Goal: Task Accomplishment & Management: Complete application form

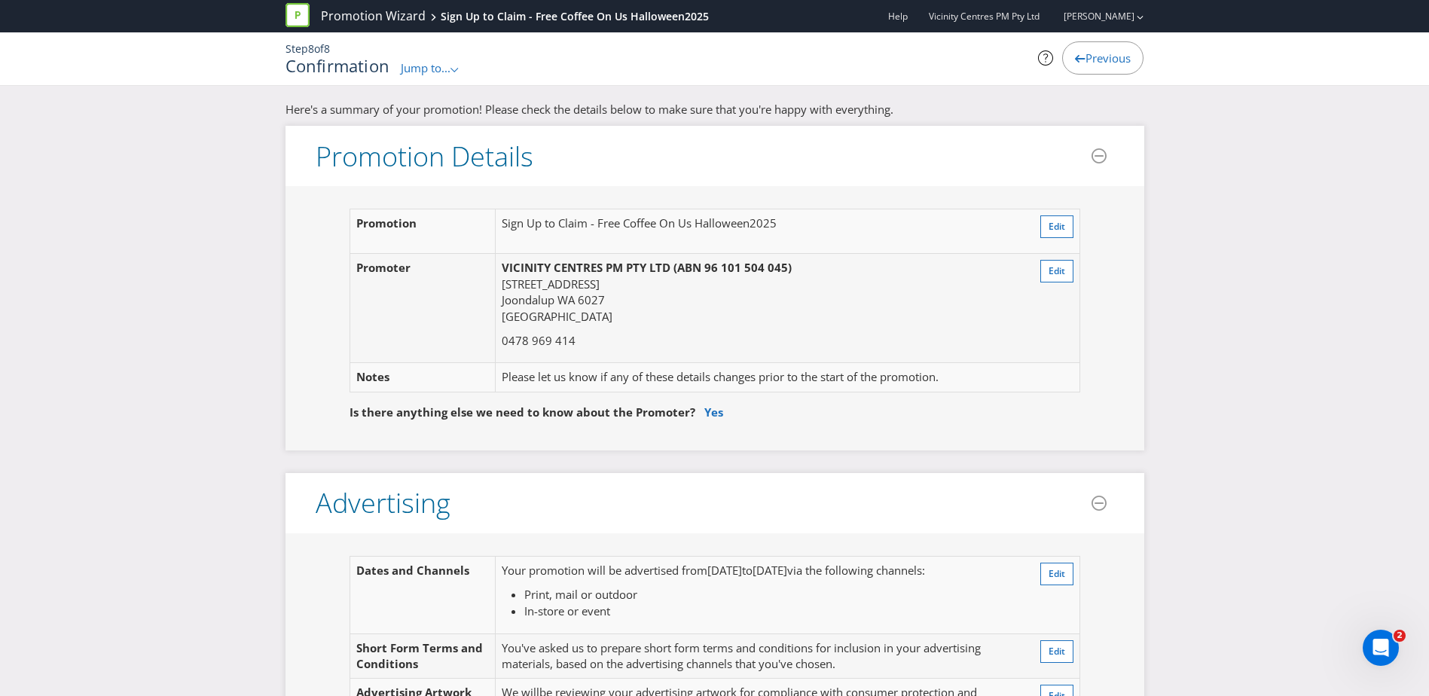
click at [410, 68] on span "Jump to..." at bounding box center [426, 67] width 50 height 15
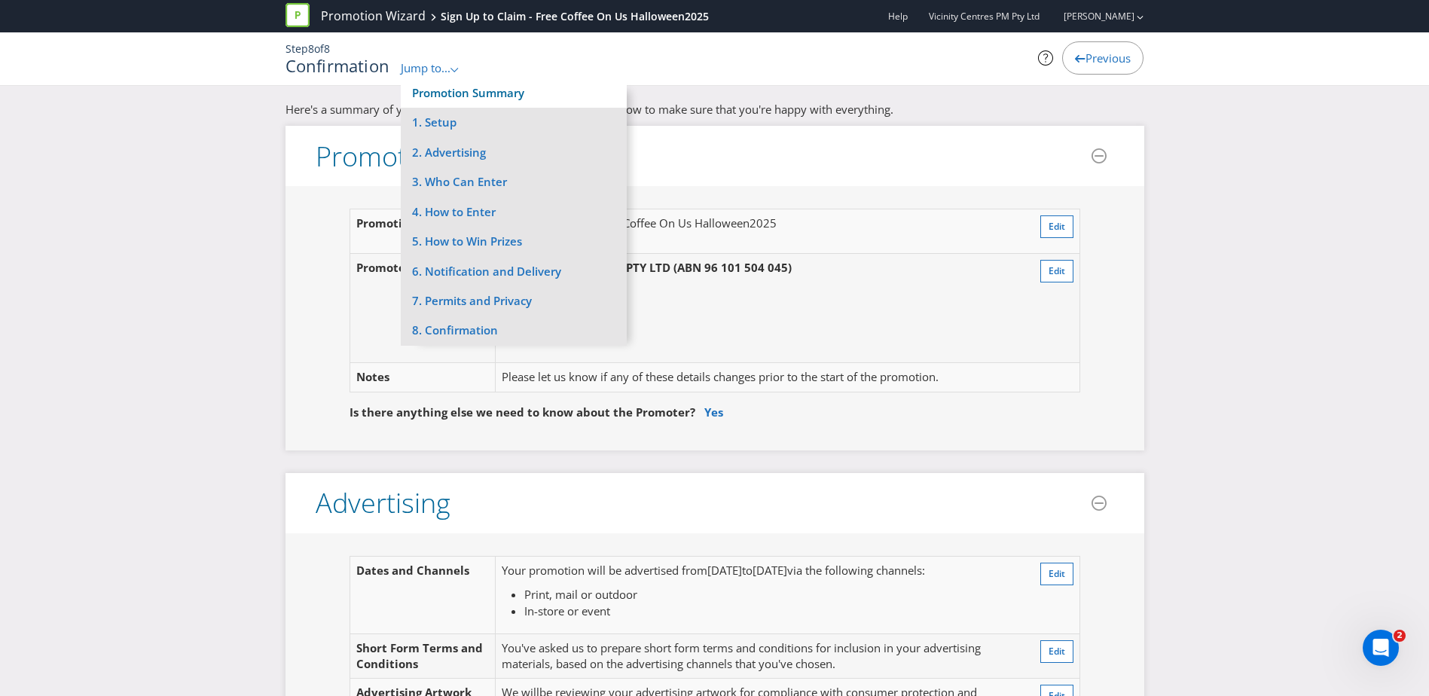
click at [424, 85] on link "Promotion Summary" at bounding box center [468, 92] width 112 height 15
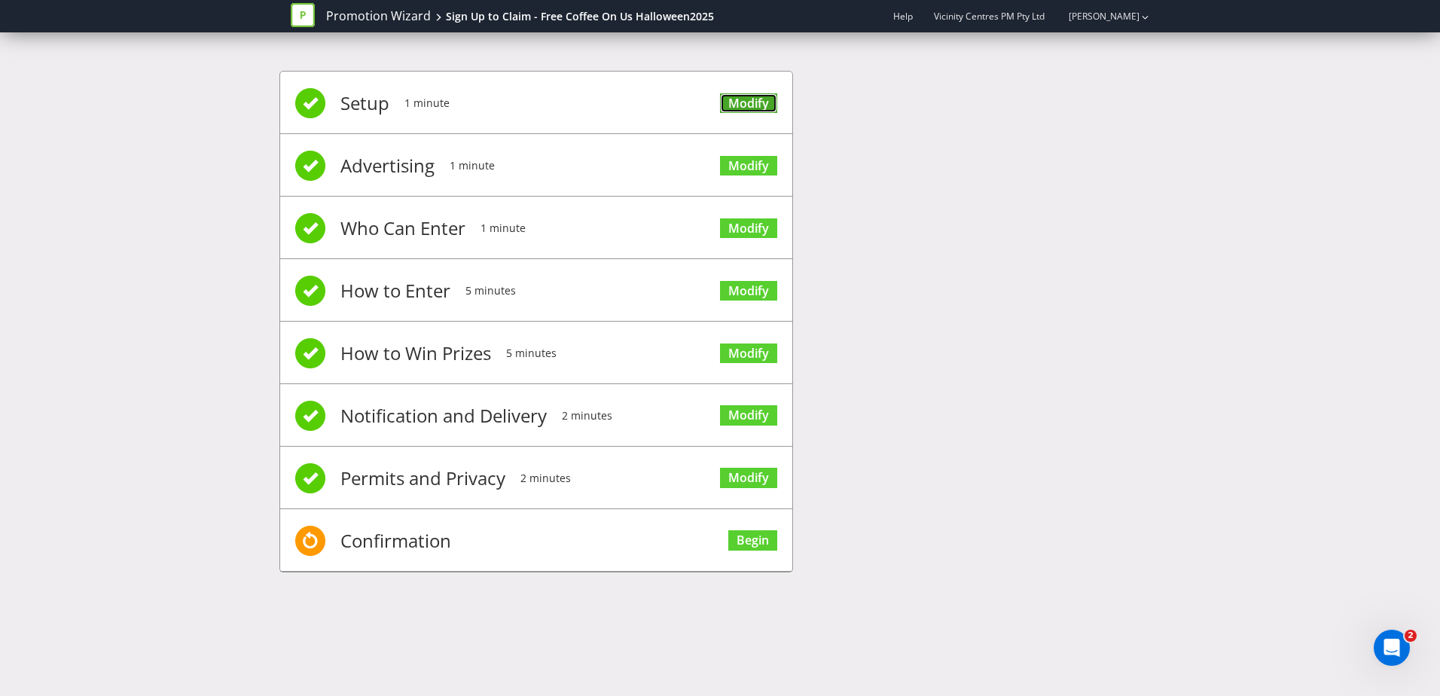
click at [726, 105] on link "Modify" at bounding box center [748, 103] width 57 height 20
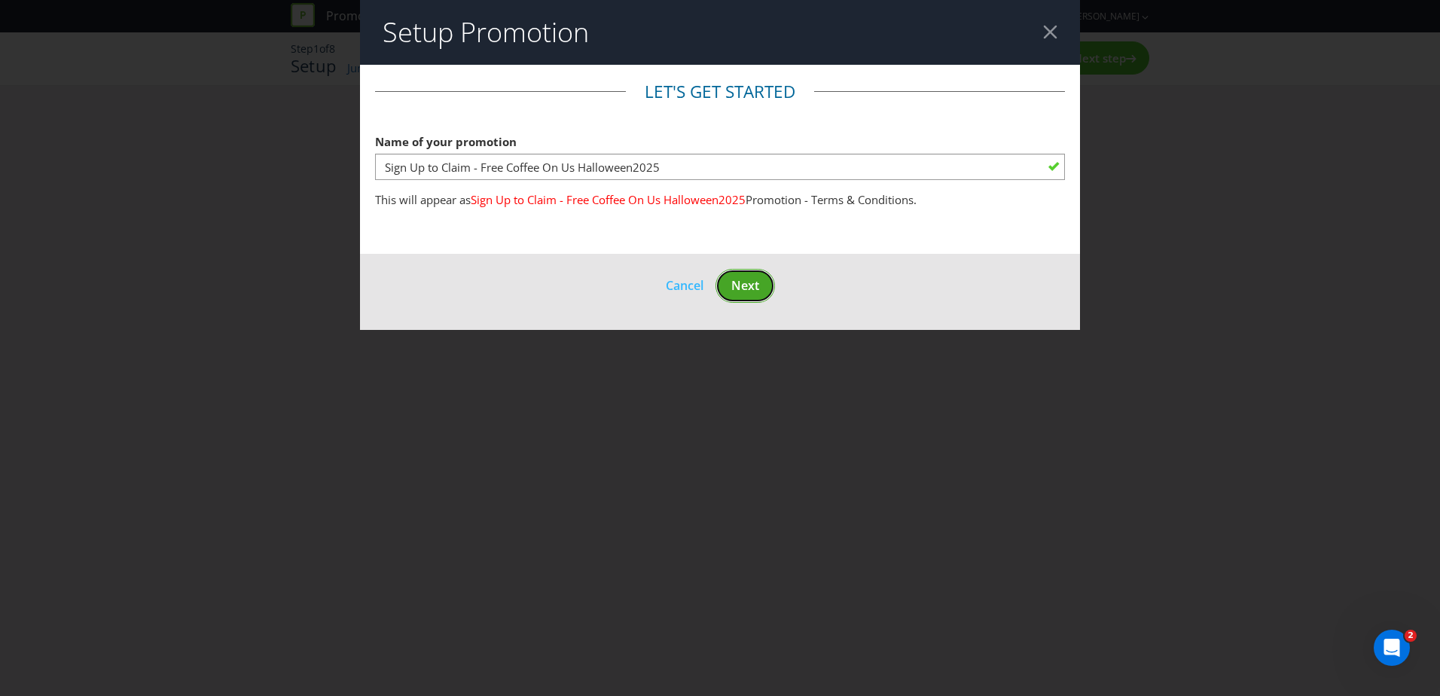
click at [758, 270] on button "Next" at bounding box center [745, 286] width 59 height 34
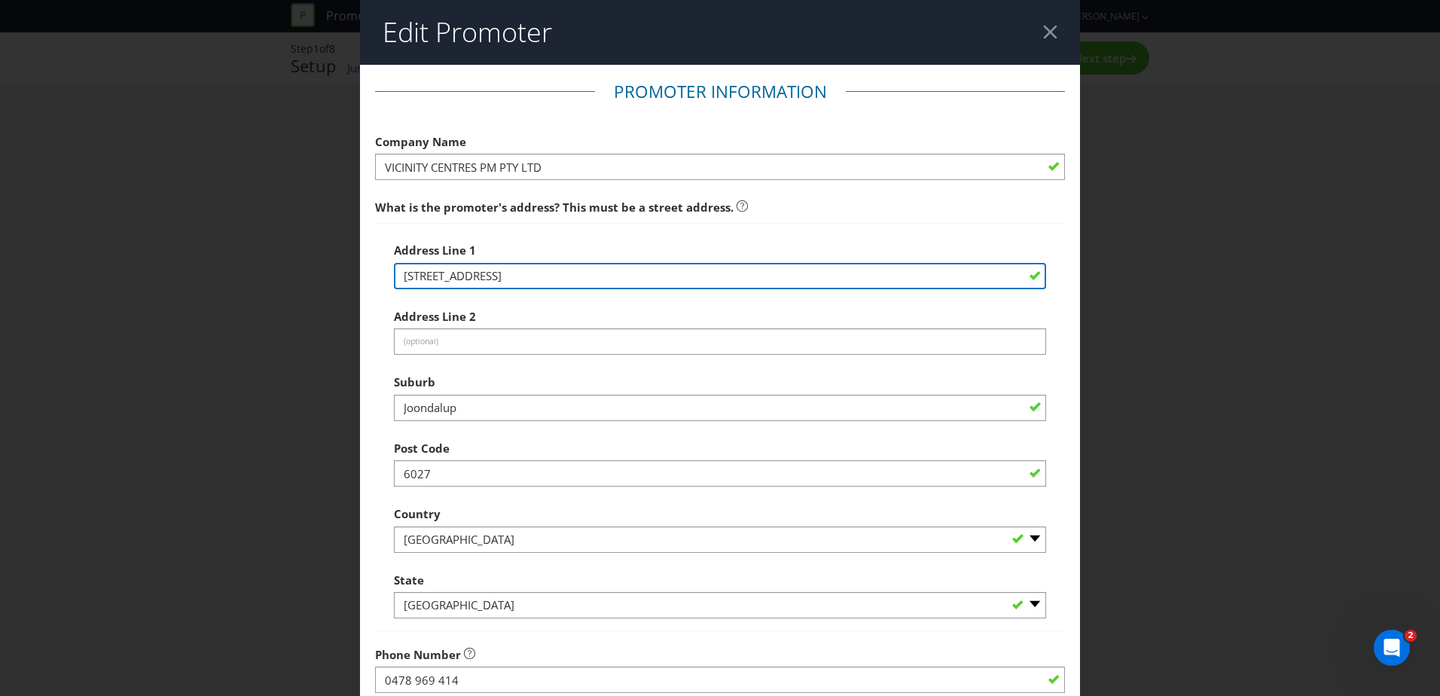
click at [545, 270] on input "[STREET_ADDRESS]" at bounding box center [720, 276] width 652 height 26
type input "Vicinity National Office, [STREET_ADDRESS]"
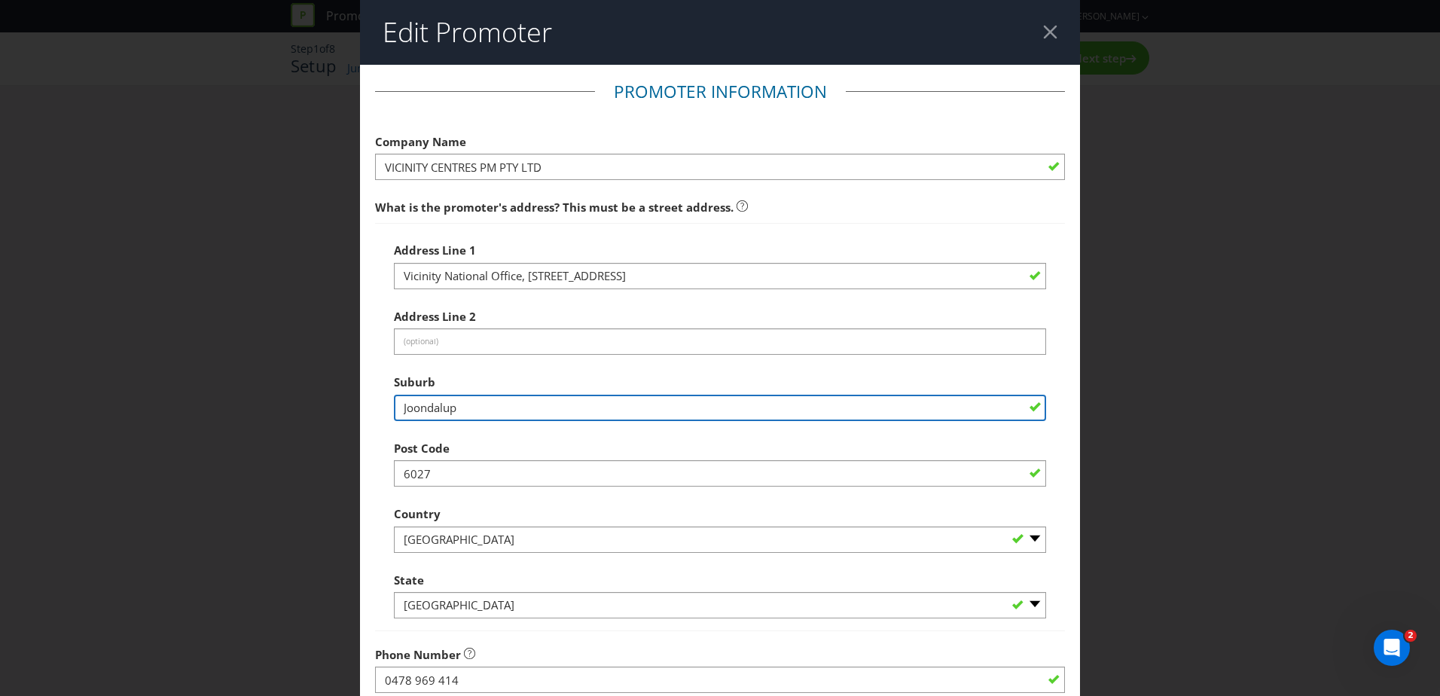
click at [447, 414] on input "Joondalup" at bounding box center [720, 408] width 652 height 26
type input "Chadstone"
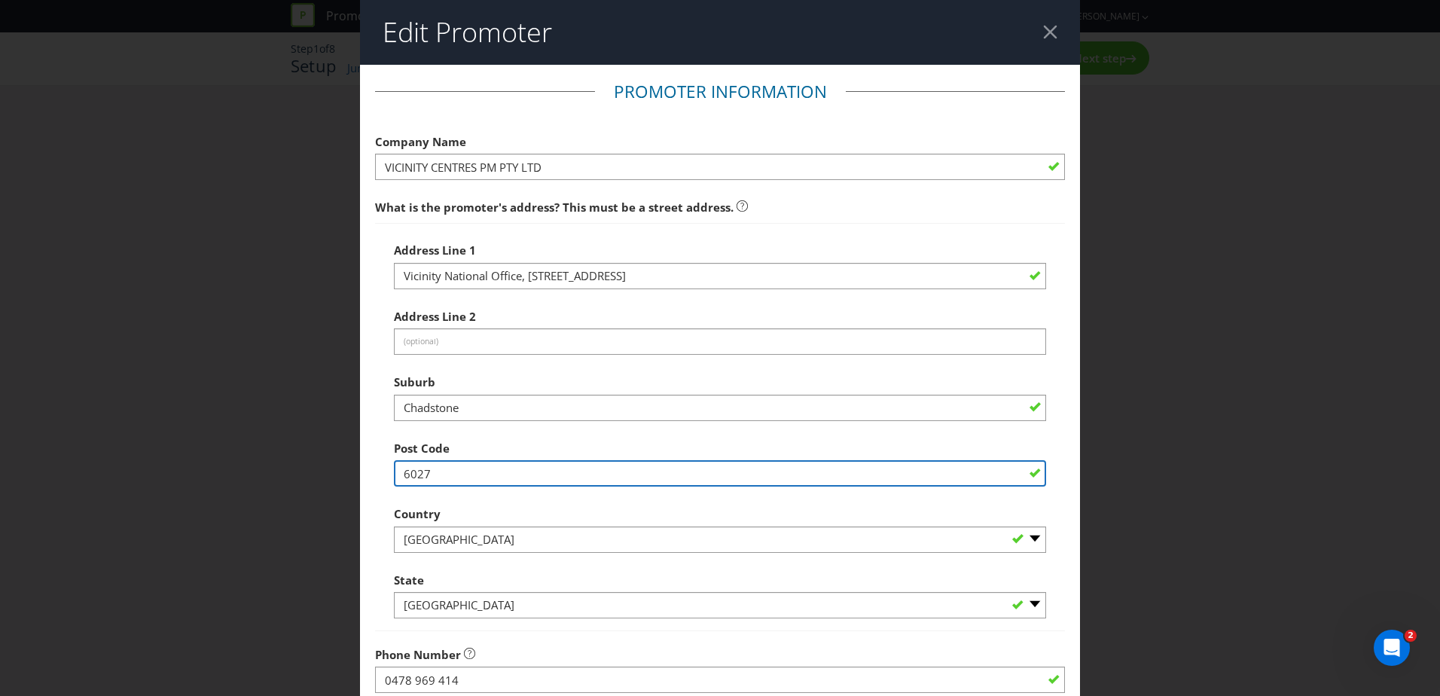
click at [459, 476] on input "6027" at bounding box center [720, 473] width 652 height 26
type input "3148"
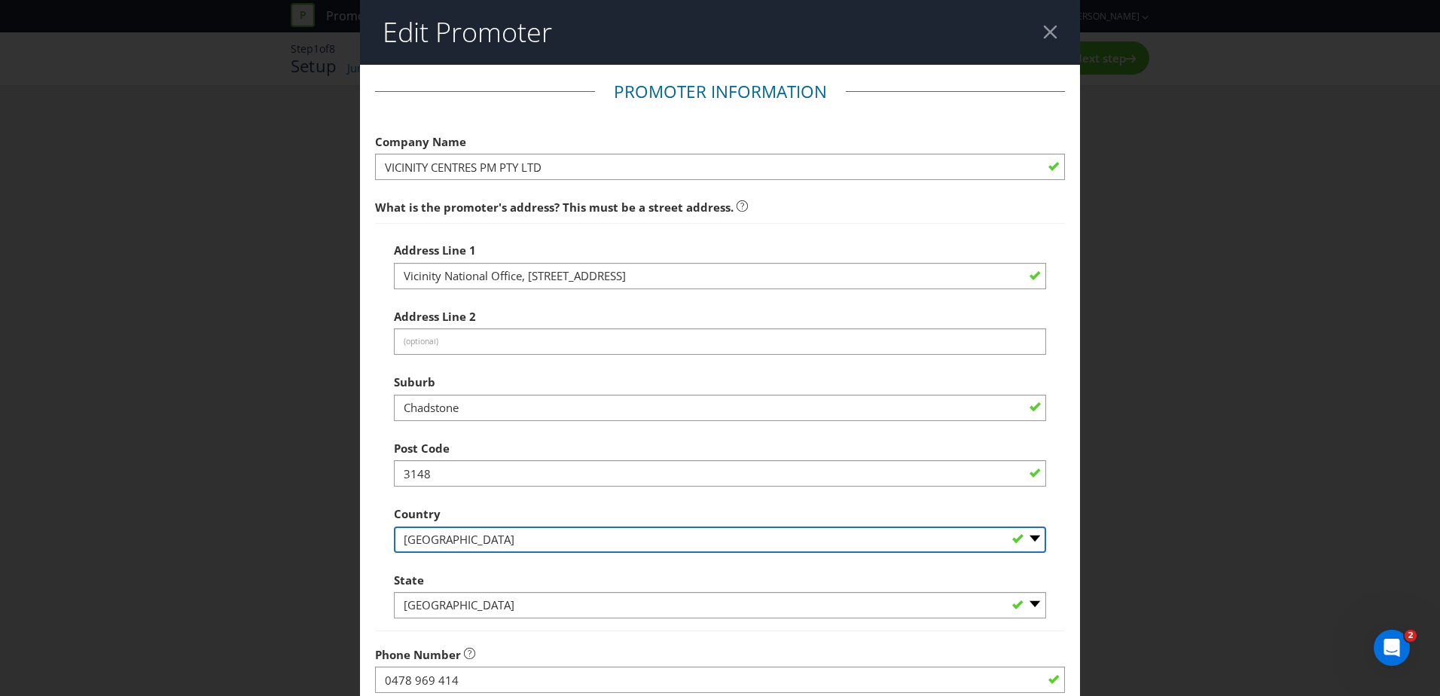
click at [447, 540] on select "-- Please Select [GEOGRAPHIC_DATA] [GEOGRAPHIC_DATA]" at bounding box center [720, 539] width 652 height 26
click at [448, 540] on select "-- Please Select [GEOGRAPHIC_DATA] [GEOGRAPHIC_DATA]" at bounding box center [720, 539] width 652 height 26
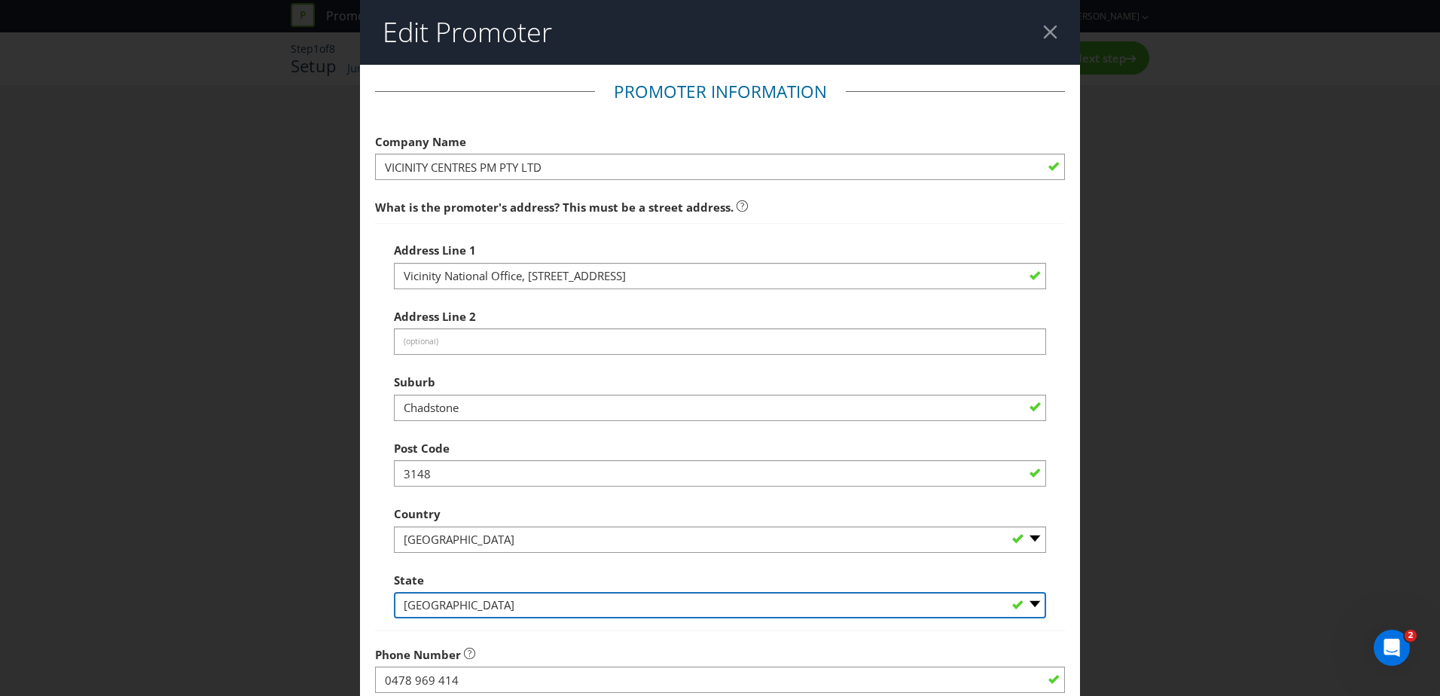
click at [443, 594] on select "-- Please Select -- [GEOGRAPHIC_DATA] [GEOGRAPHIC_DATA] [GEOGRAPHIC_DATA] [GEOG…" at bounding box center [720, 605] width 652 height 26
select select "VIC"
click at [394, 592] on select "-- Please Select -- [GEOGRAPHIC_DATA] [GEOGRAPHIC_DATA] [GEOGRAPHIC_DATA] [GEOG…" at bounding box center [720, 605] width 652 height 26
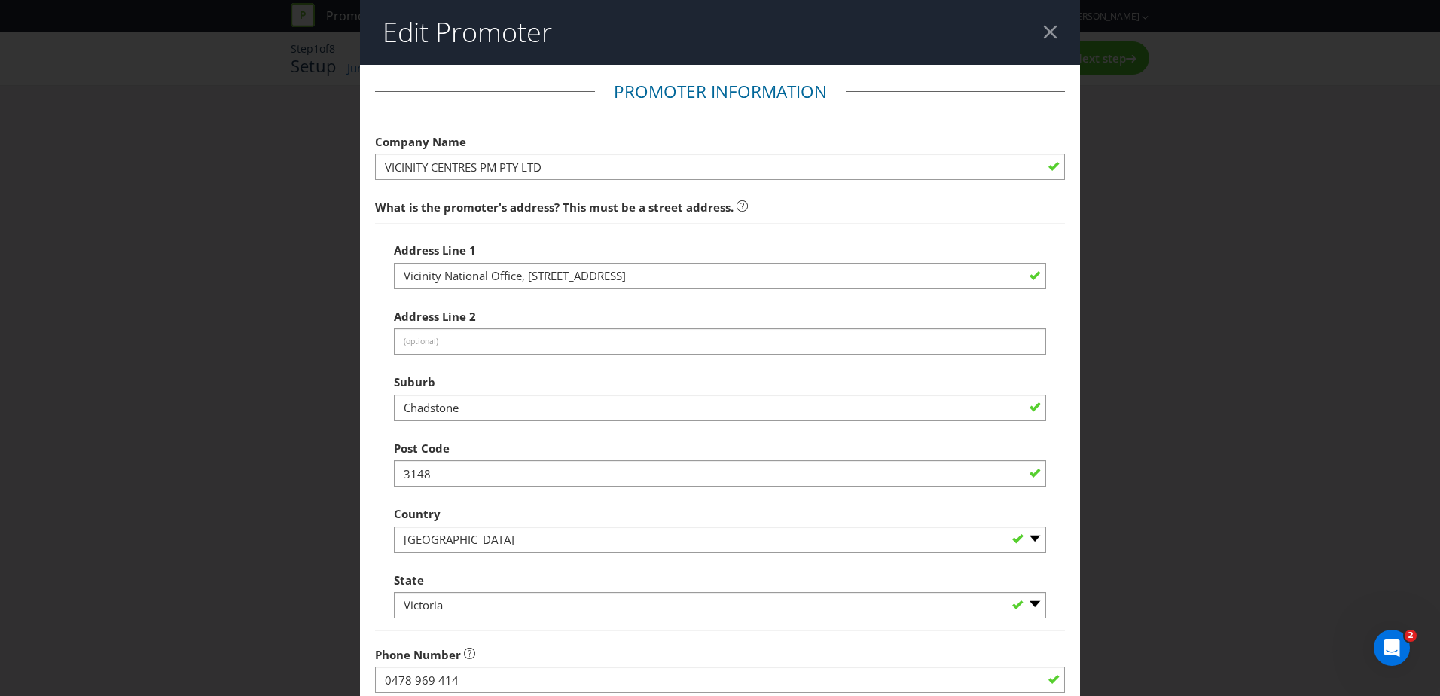
click at [385, 559] on div "Address Line 1 Vicinity [GEOGRAPHIC_DATA][STREET_ADDRESS] Address Line 2 (optio…" at bounding box center [720, 427] width 690 height 408
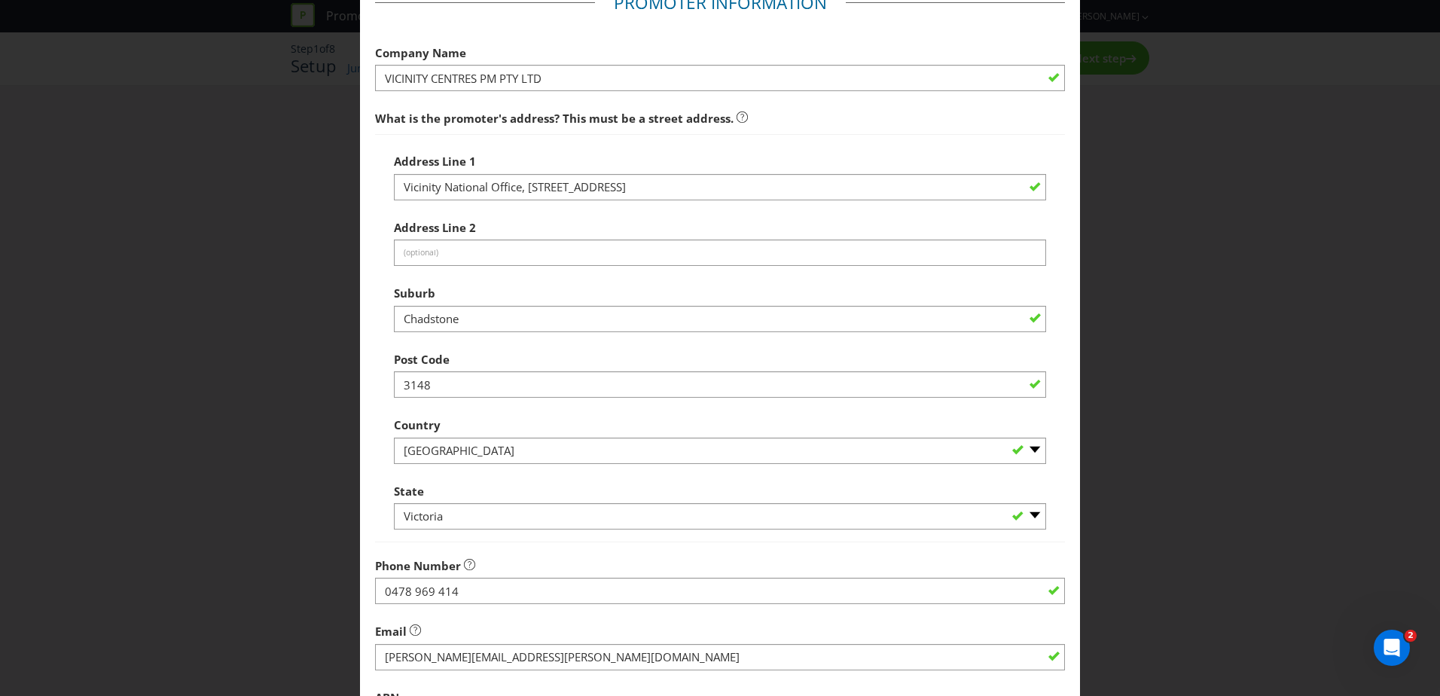
scroll to position [287, 0]
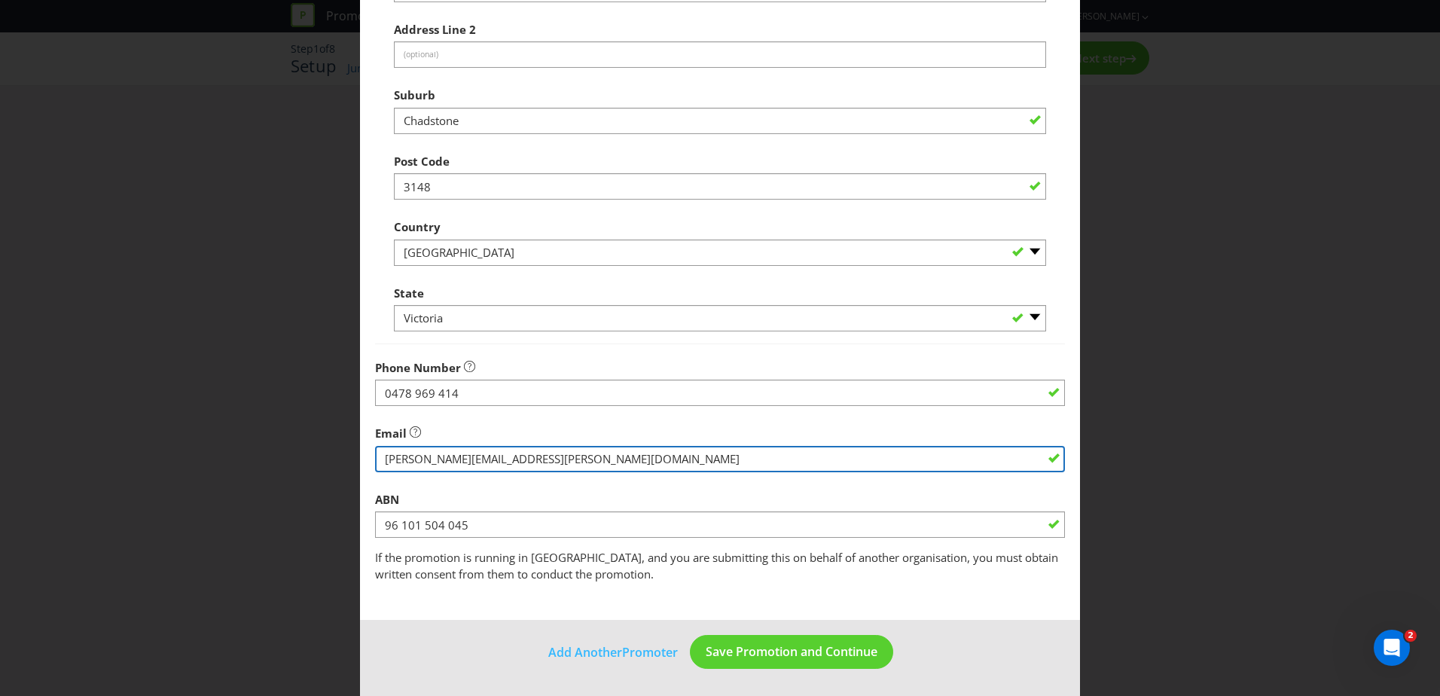
click at [510, 463] on input "string" at bounding box center [720, 459] width 690 height 26
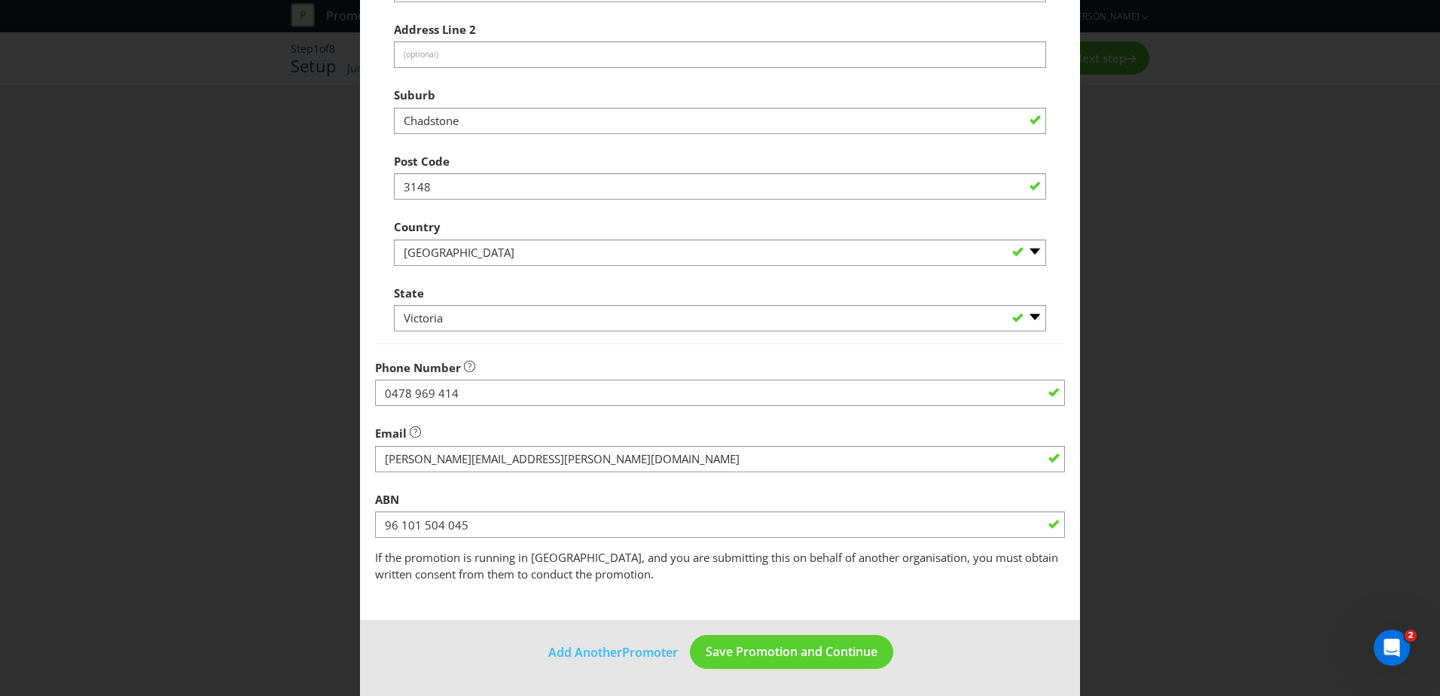
click at [547, 435] on div "Email" at bounding box center [720, 445] width 690 height 54
click at [736, 653] on span "Save Promotion and Continue" at bounding box center [792, 651] width 172 height 17
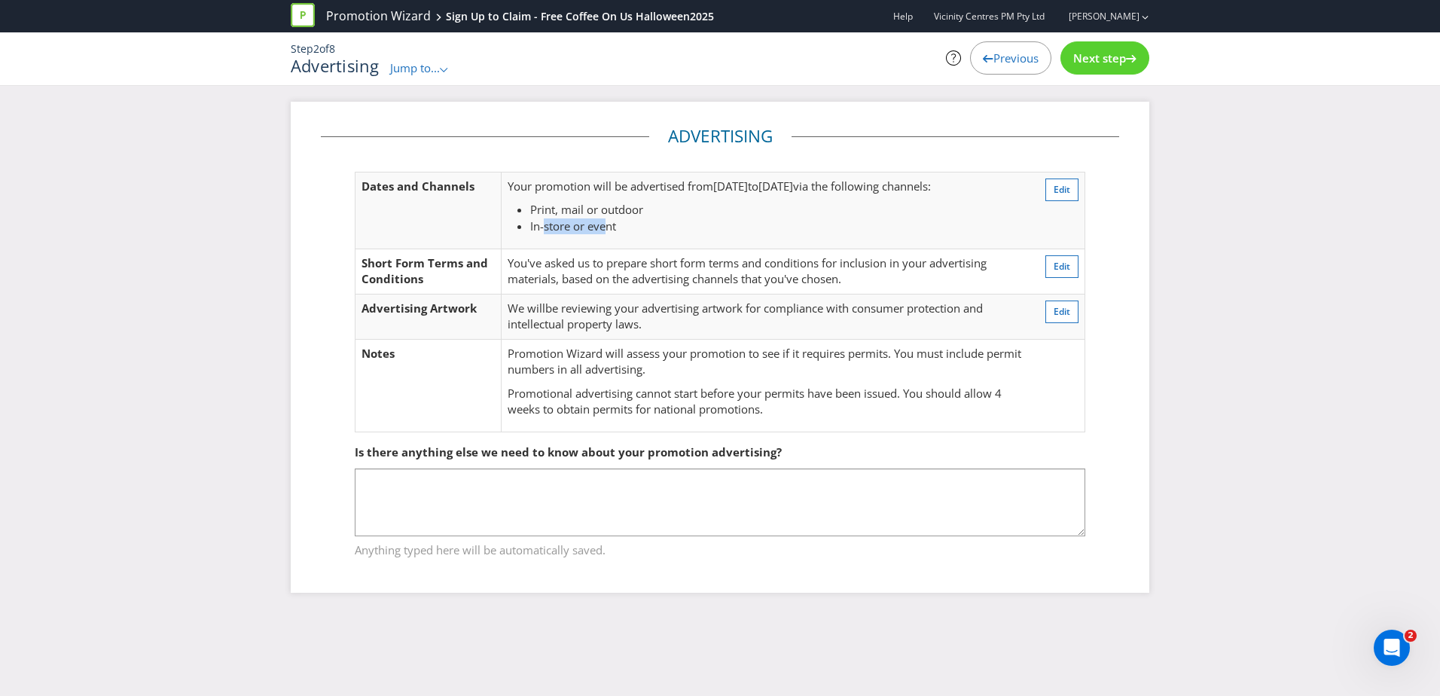
drag, startPoint x: 606, startPoint y: 221, endPoint x: 545, endPoint y: 227, distance: 60.6
click at [545, 227] on span "In-store or event" at bounding box center [573, 225] width 86 height 15
drag, startPoint x: 545, startPoint y: 227, endPoint x: 629, endPoint y: 233, distance: 83.8
click at [629, 233] on li "In-store or event" at bounding box center [777, 226] width 494 height 16
drag, startPoint x: 626, startPoint y: 227, endPoint x: 543, endPoint y: 221, distance: 83.1
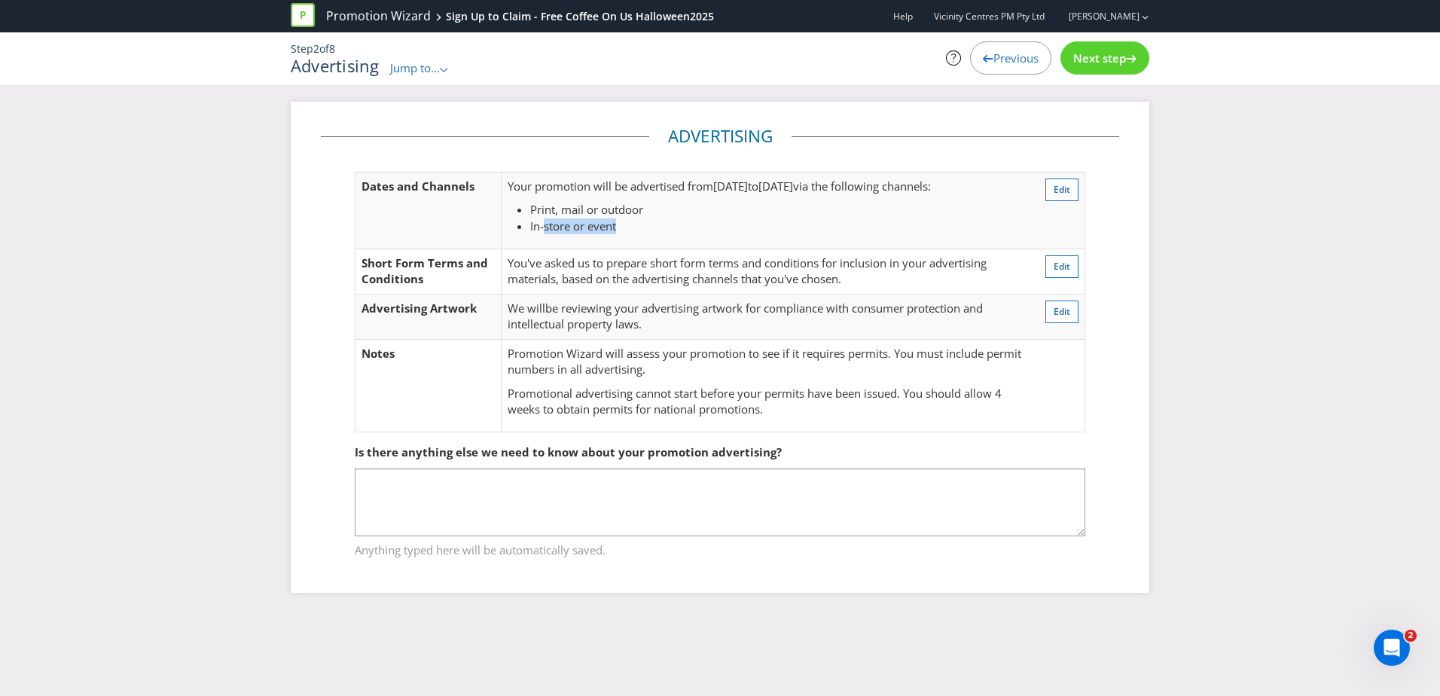
click at [543, 221] on li "In-store or event" at bounding box center [777, 226] width 494 height 16
click at [1054, 192] on span "Edit" at bounding box center [1062, 189] width 17 height 13
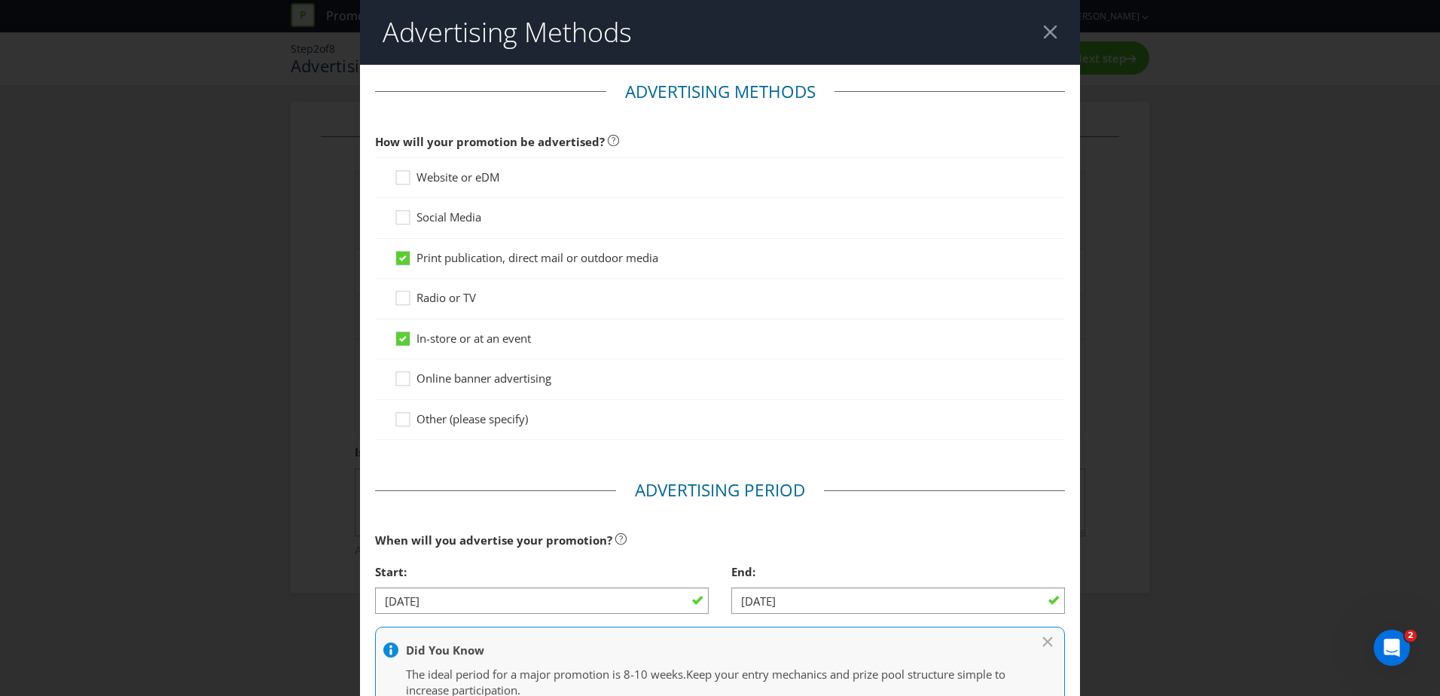
scroll to position [80, 0]
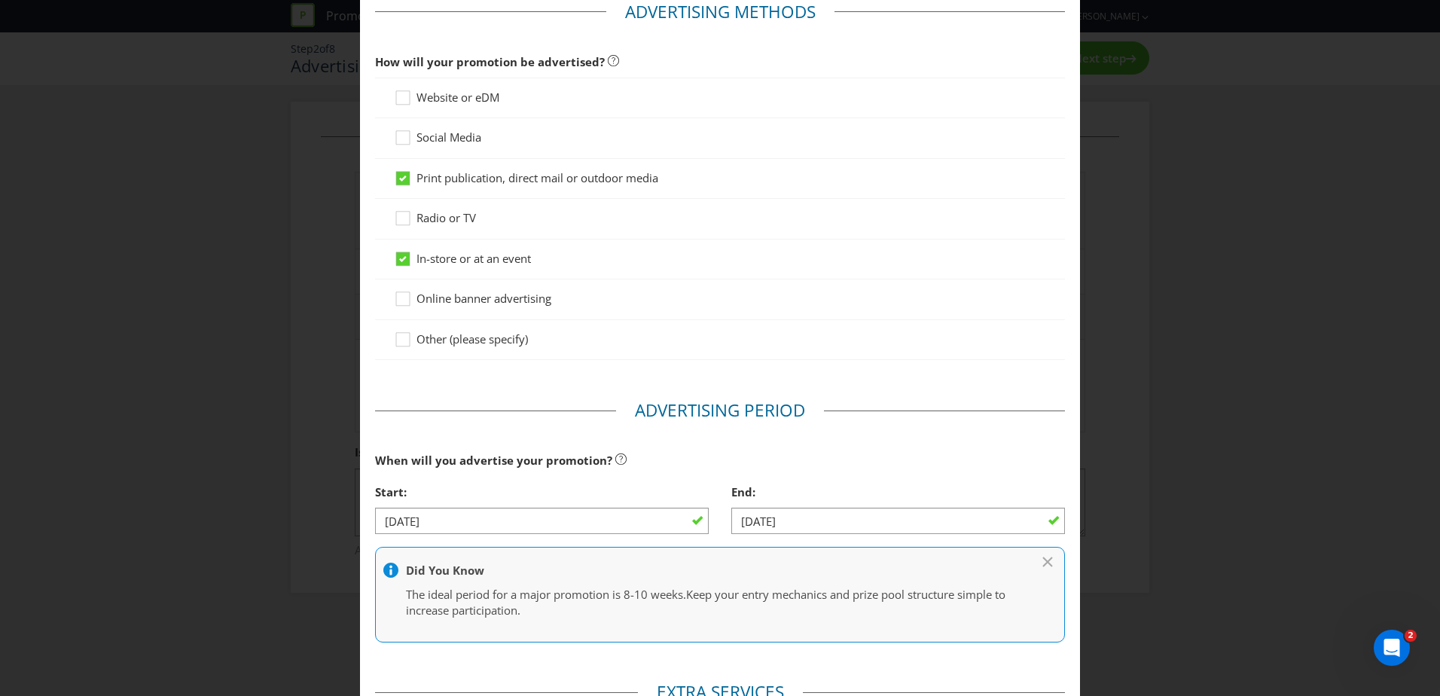
click at [551, 178] on span "Print publication, direct mail or outdoor media" at bounding box center [537, 177] width 242 height 15
click at [0, 0] on input "Print publication, direct mail or outdoor media" at bounding box center [0, 0] width 0 height 0
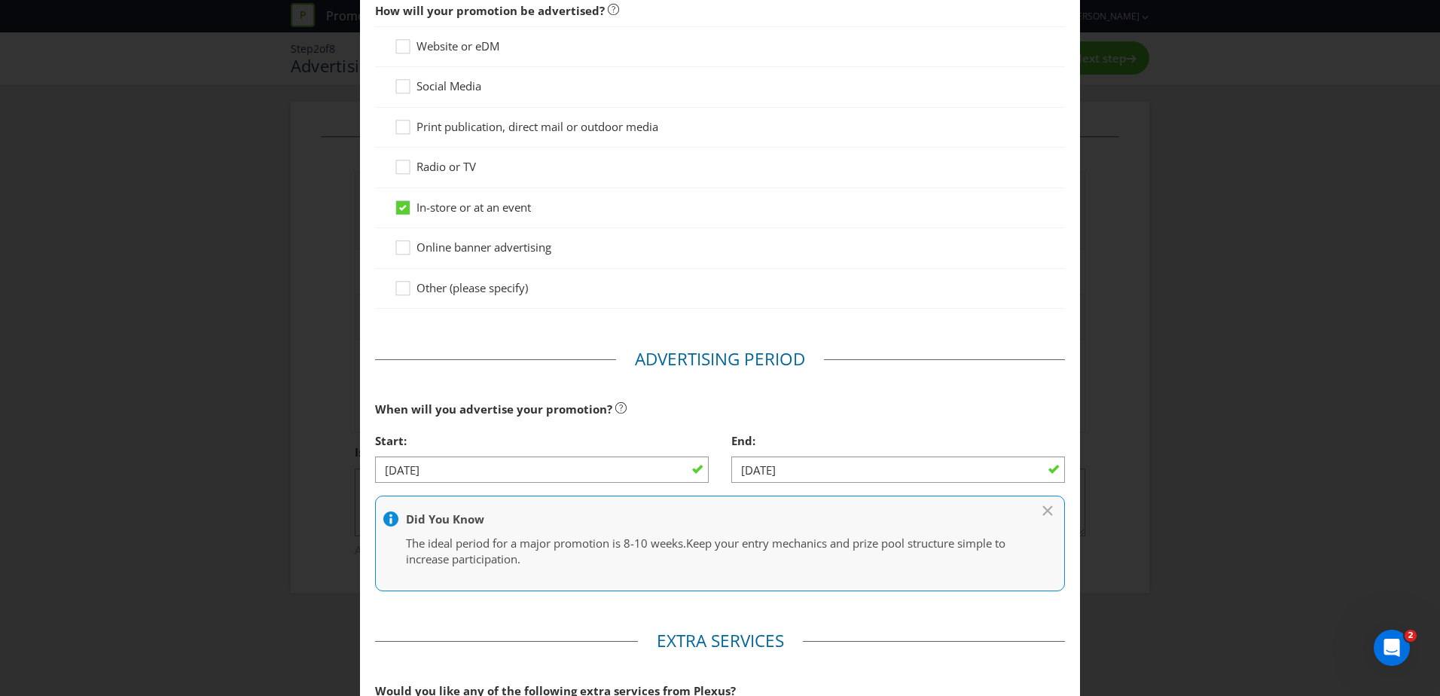
scroll to position [230, 0]
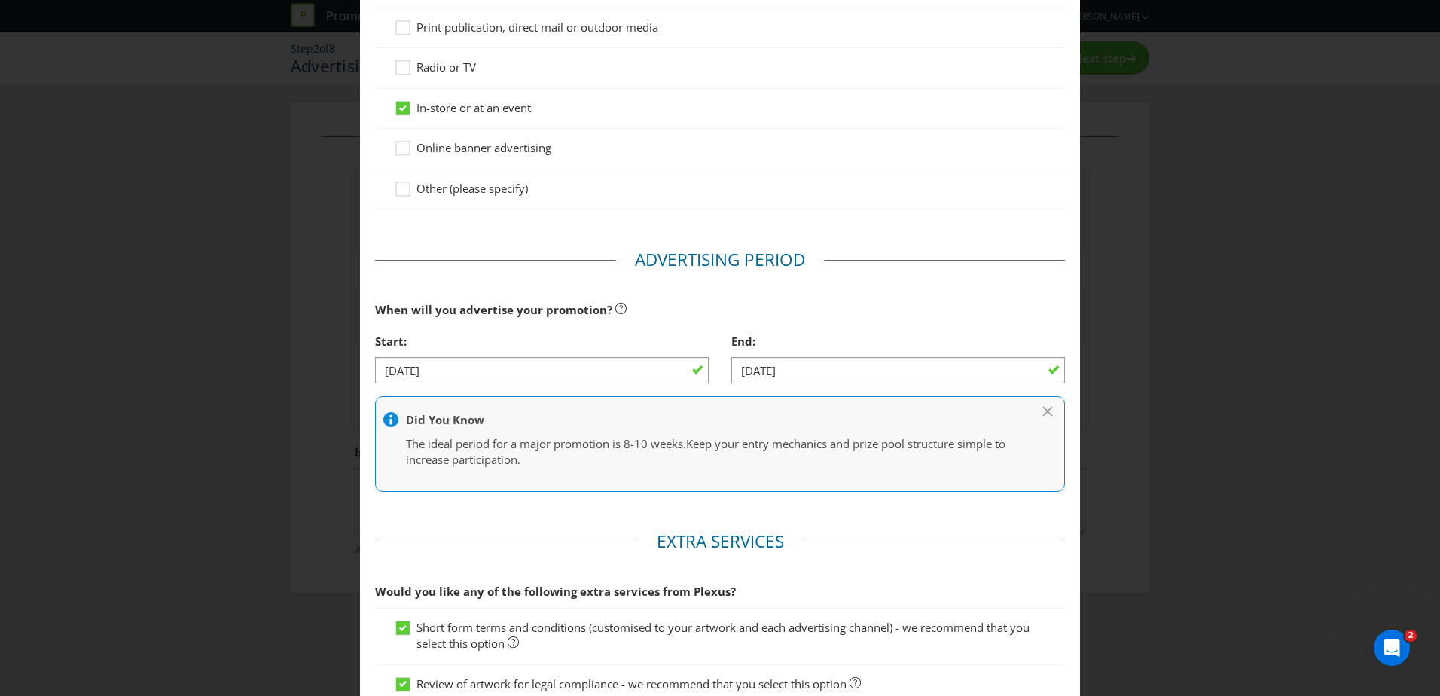
click at [911, 511] on main "Advertising Methods How will your promotion be advertised? Website or eDM Socia…" at bounding box center [720, 332] width 720 height 996
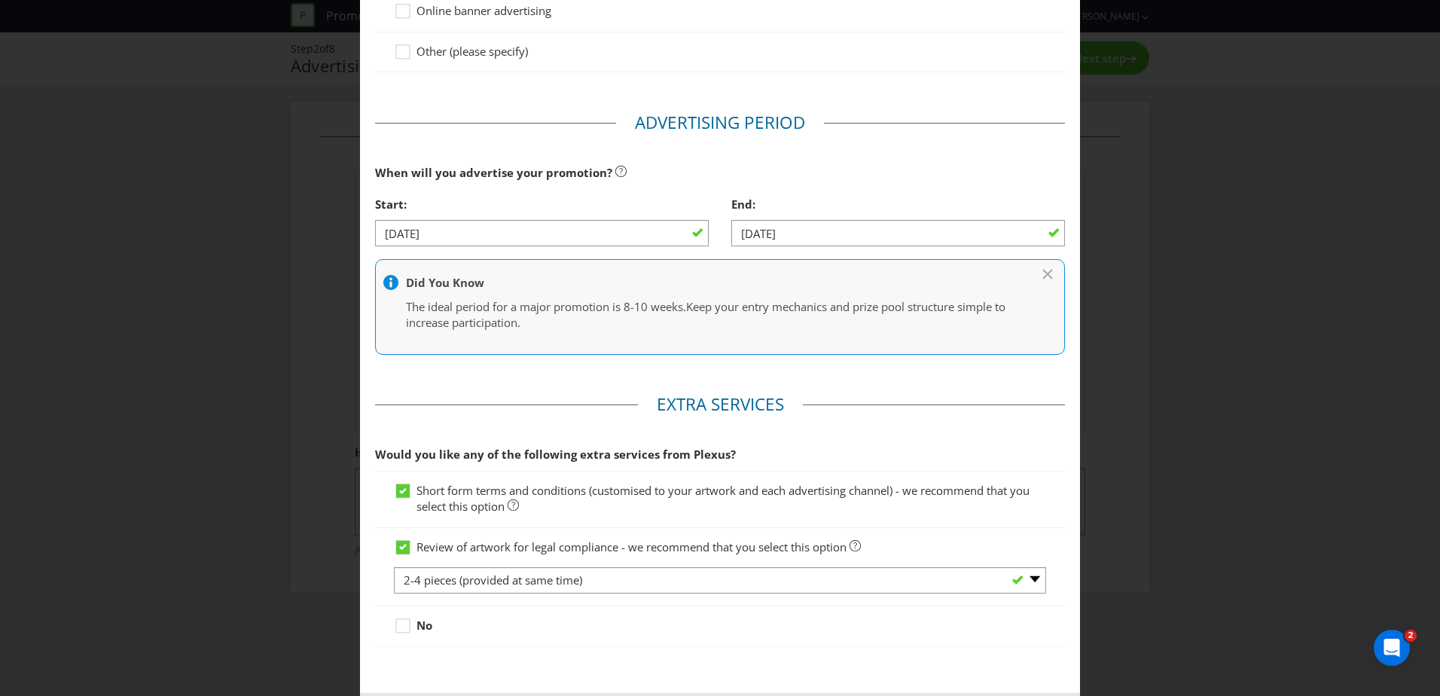
scroll to position [440, 0]
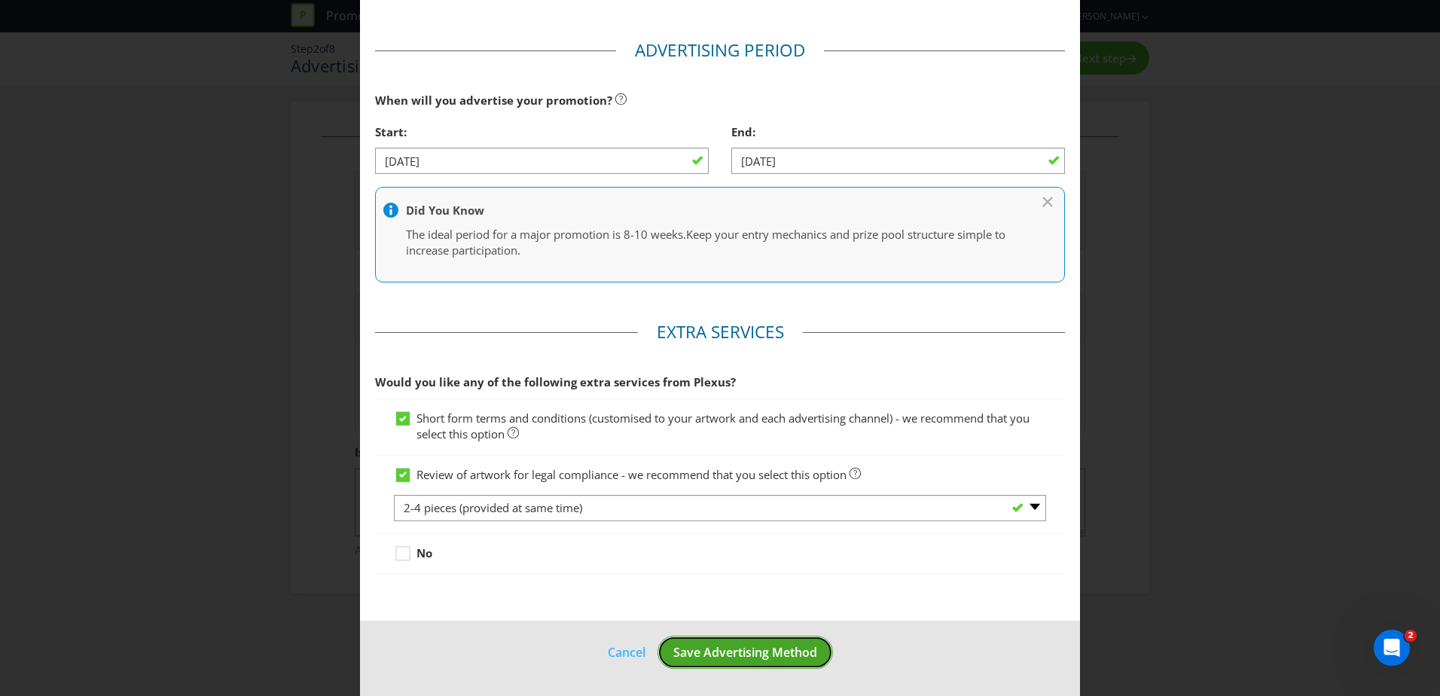
click at [769, 642] on button "Save Advertising Method" at bounding box center [745, 653] width 175 height 34
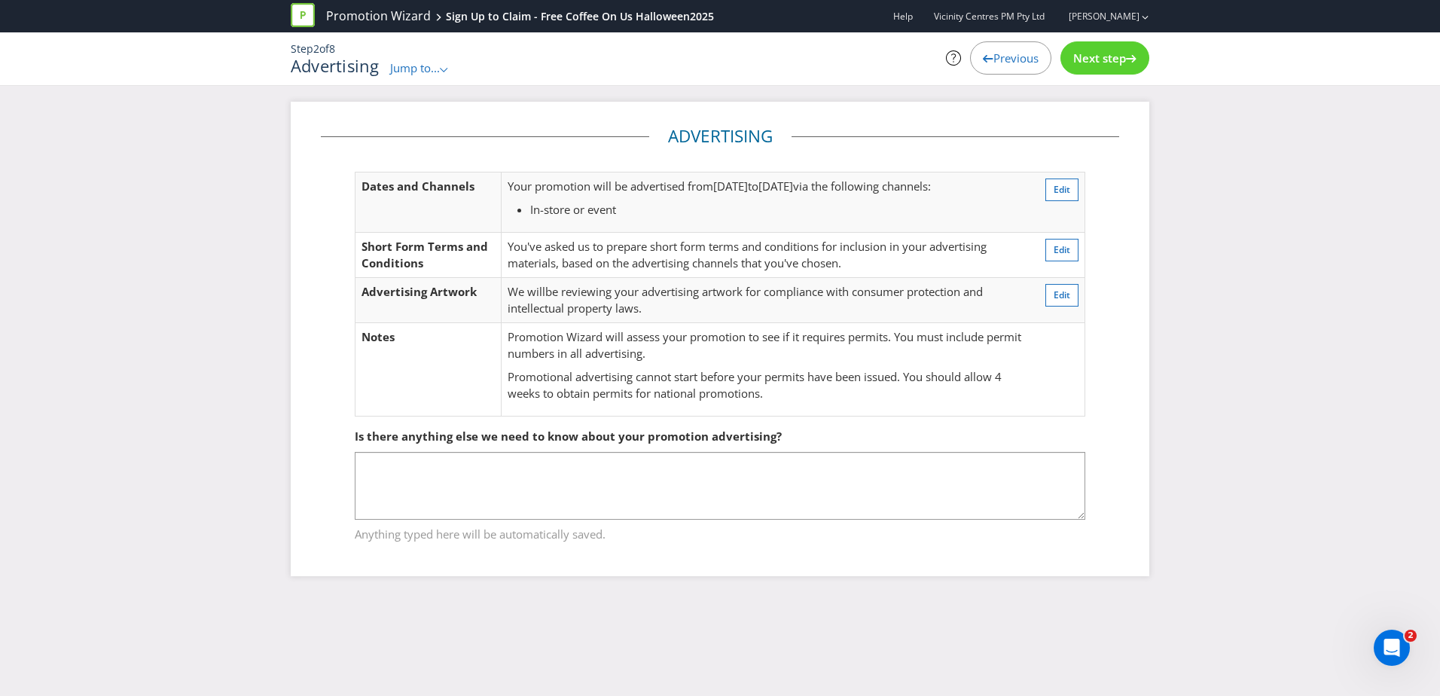
click at [1005, 64] on span "Previous" at bounding box center [1015, 57] width 45 height 15
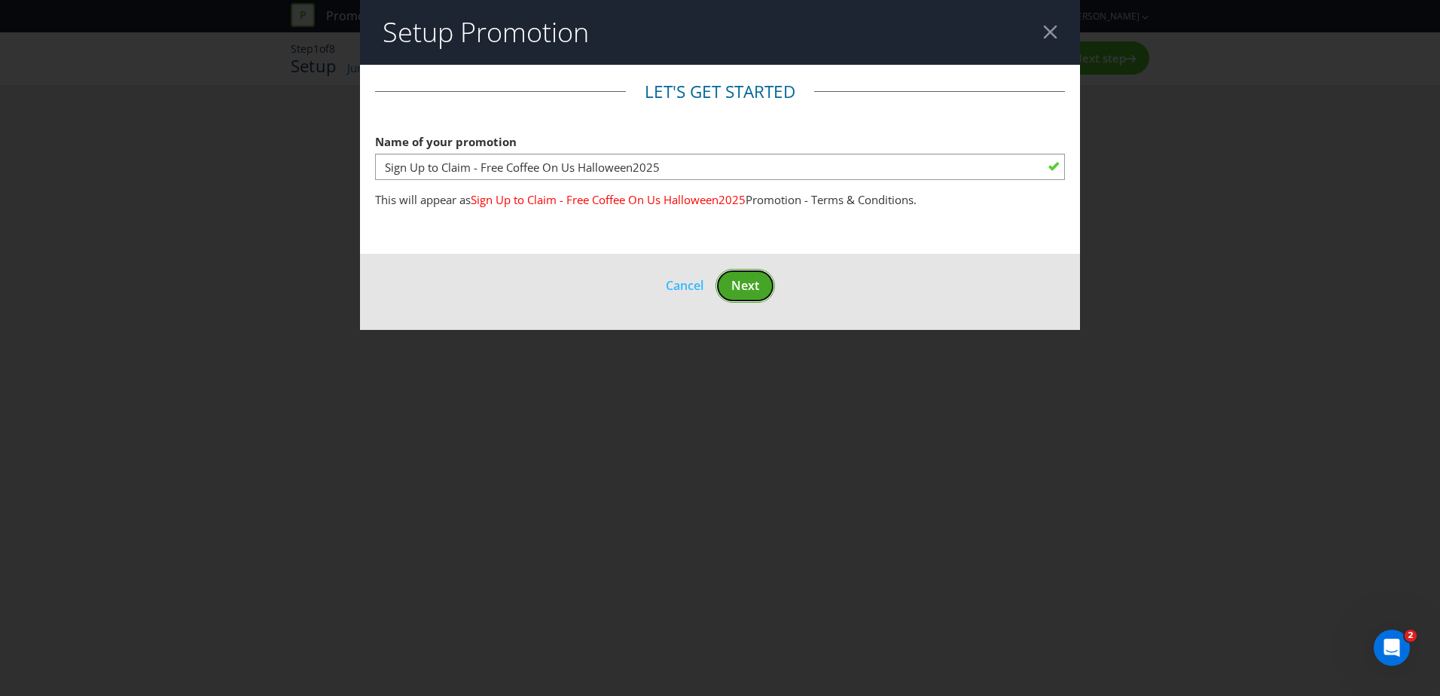
click at [752, 273] on button "Next" at bounding box center [745, 286] width 59 height 34
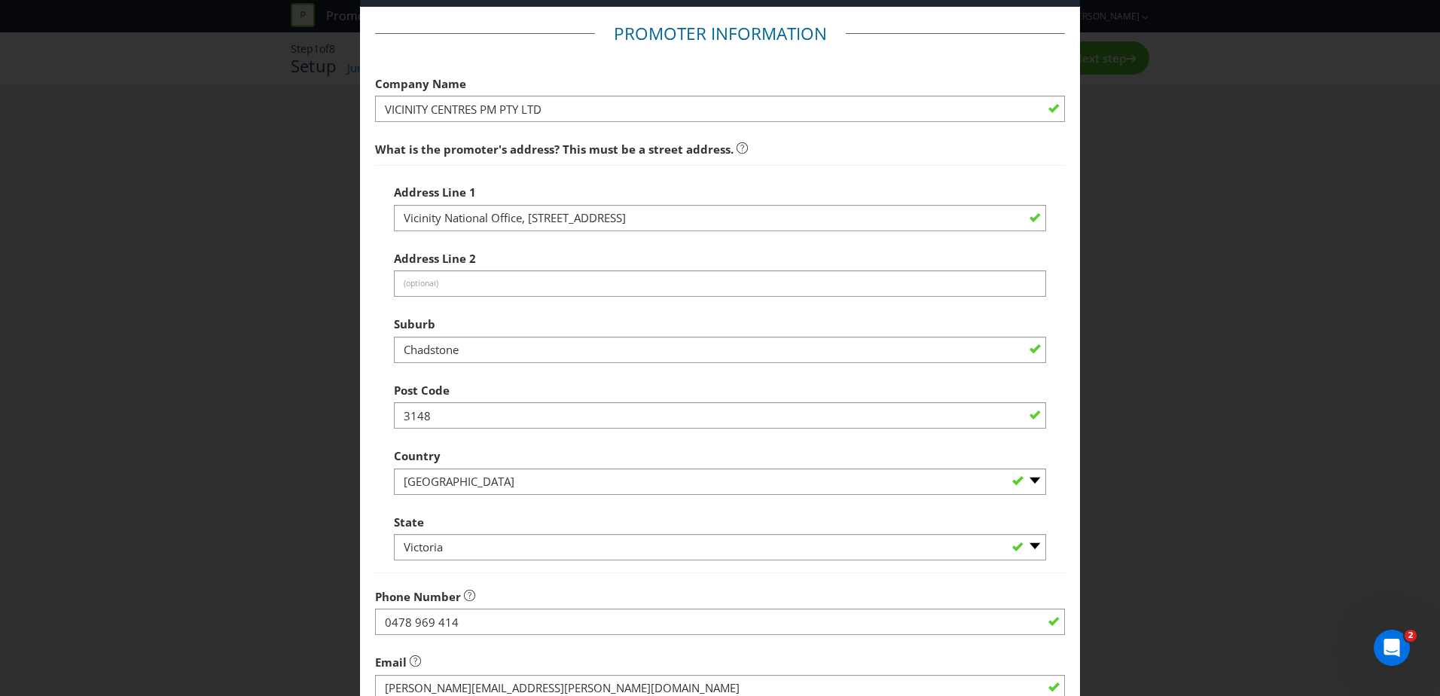
scroll to position [226, 0]
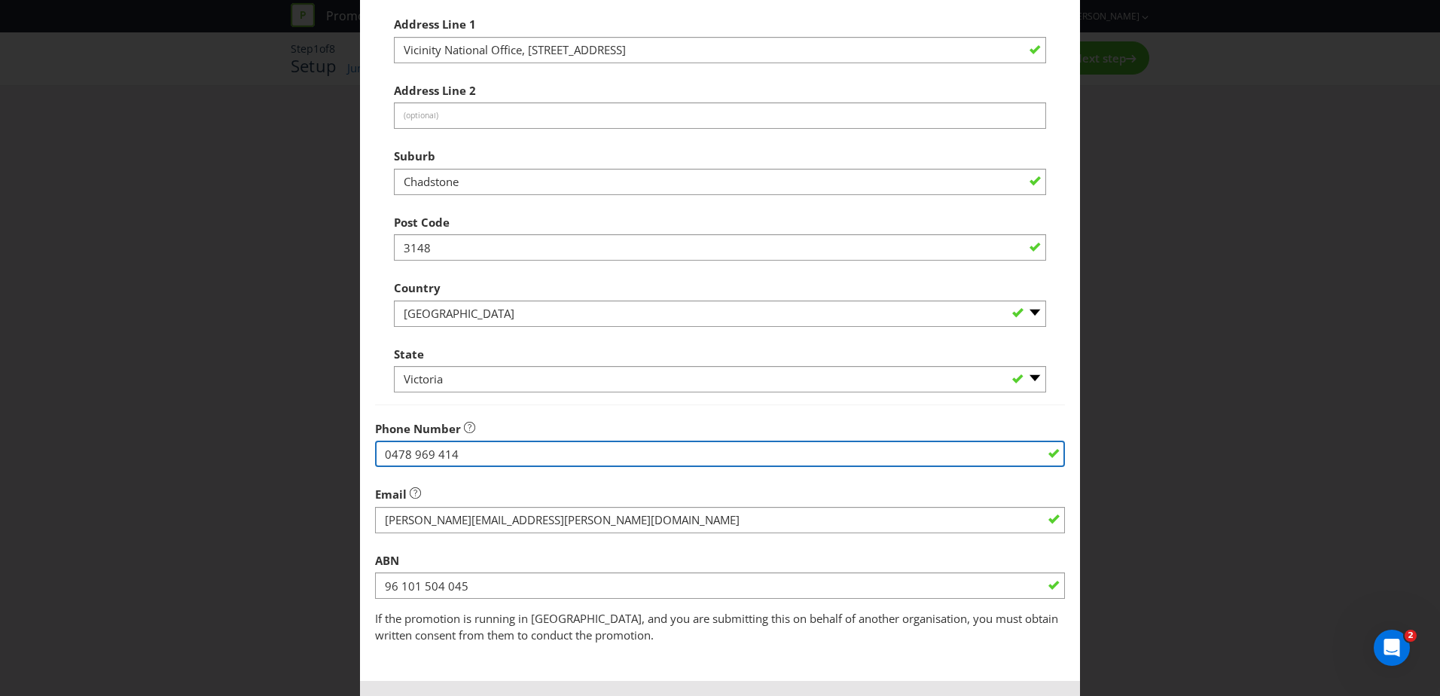
click at [601, 449] on input "0478 969 414" at bounding box center [720, 454] width 690 height 26
type input "08 9300 3888"
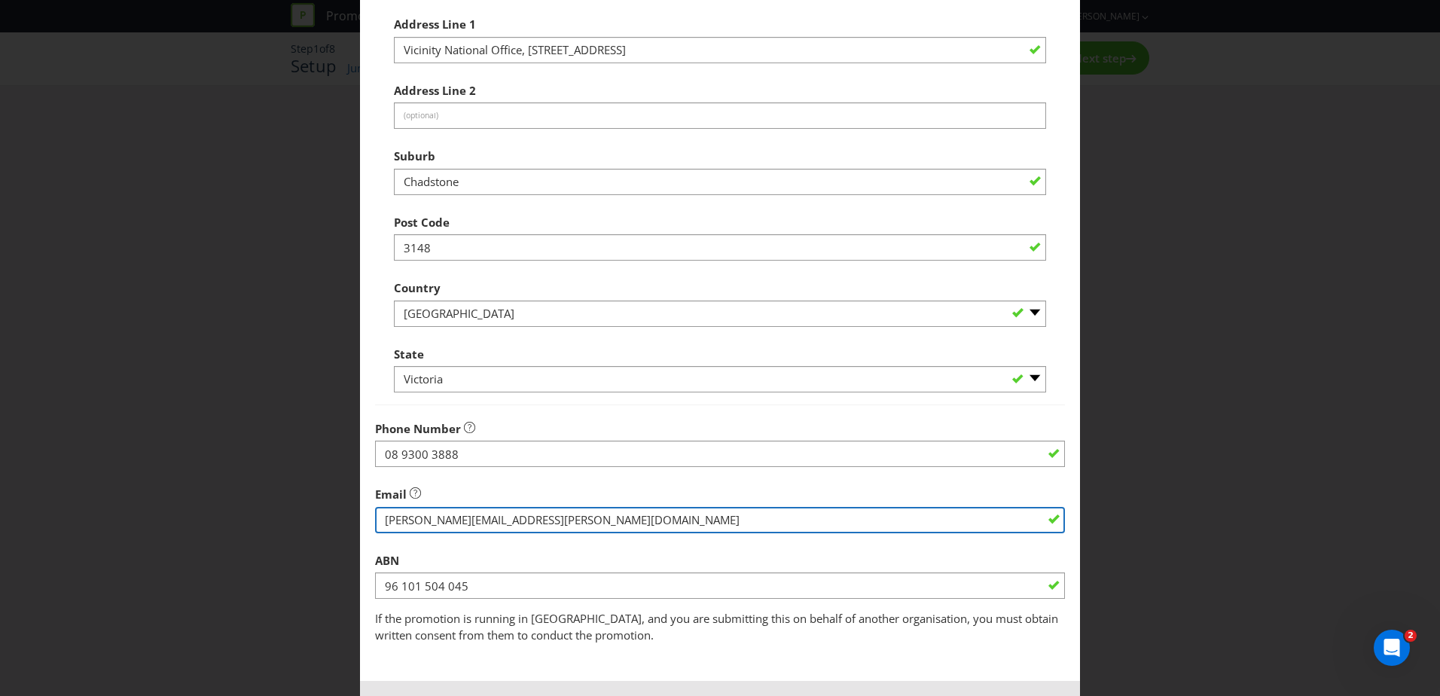
click at [576, 521] on input "string" at bounding box center [720, 520] width 690 height 26
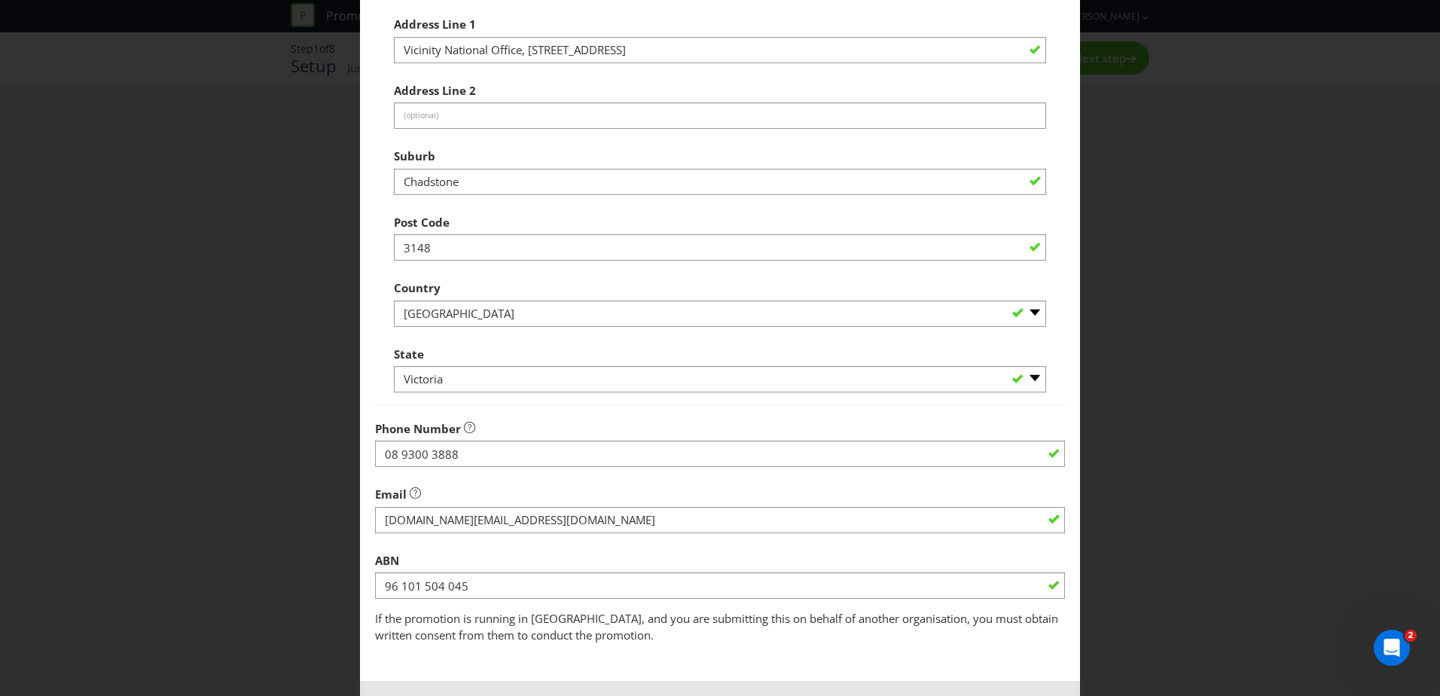
click at [551, 551] on div "ABN 96 101 504 045" at bounding box center [720, 572] width 690 height 54
click at [511, 547] on div "ABN 96 101 504 045" at bounding box center [720, 572] width 690 height 54
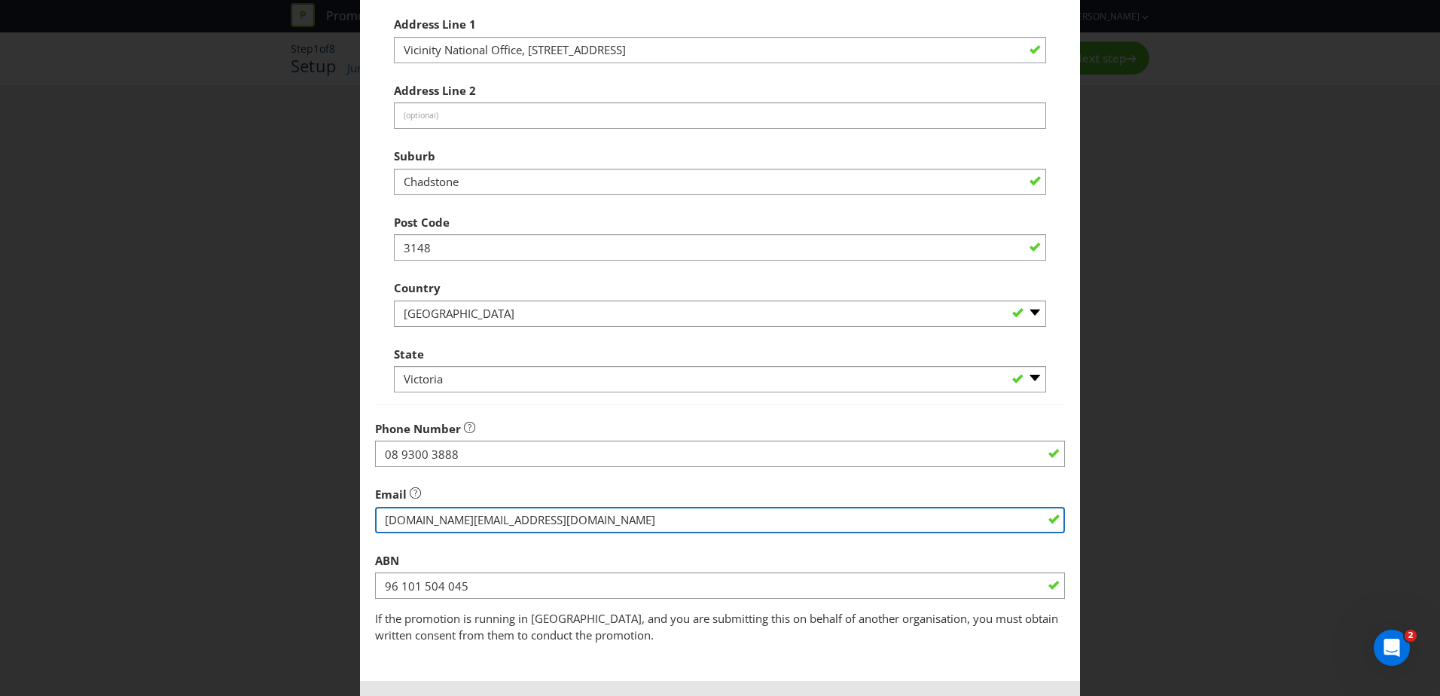
click at [429, 520] on input "string" at bounding box center [720, 520] width 690 height 26
type input "[DOMAIN_NAME][EMAIL_ADDRESS][DOMAIN_NAME]"
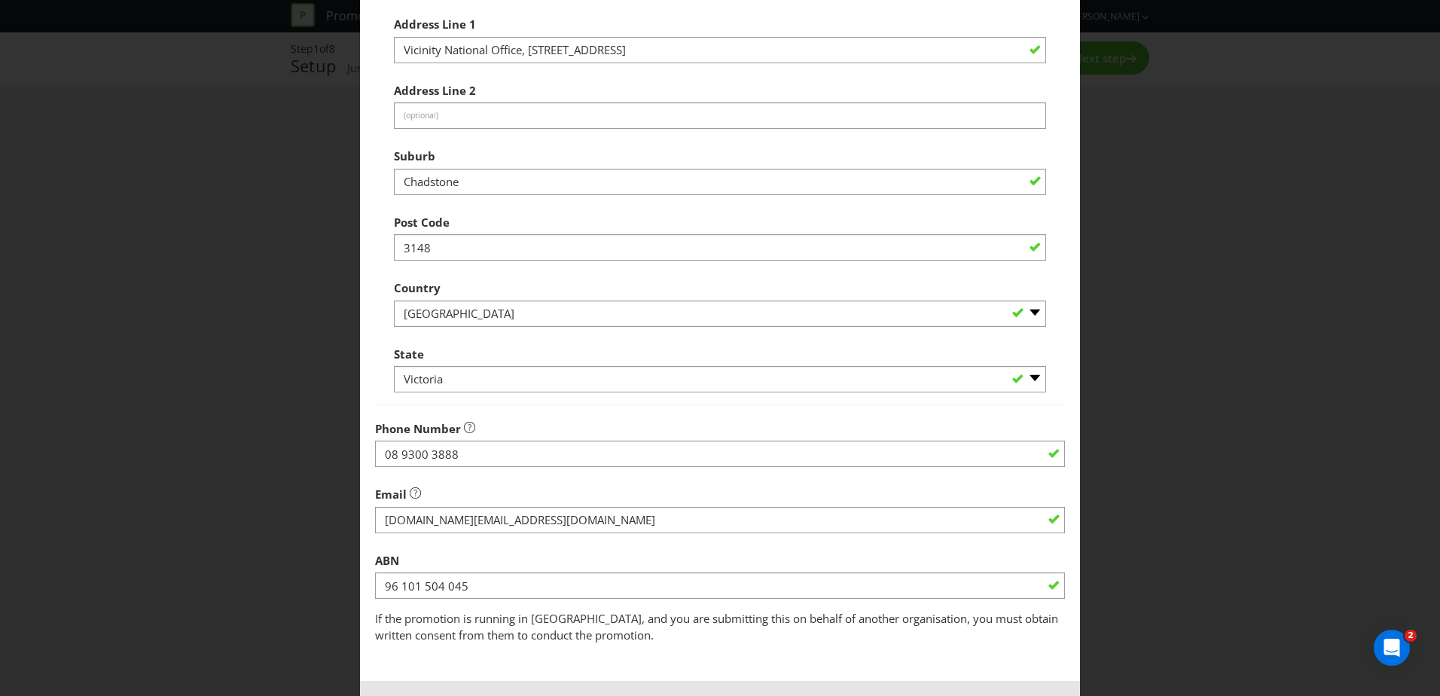
click at [538, 549] on div "ABN 96 101 504 045" at bounding box center [720, 572] width 690 height 54
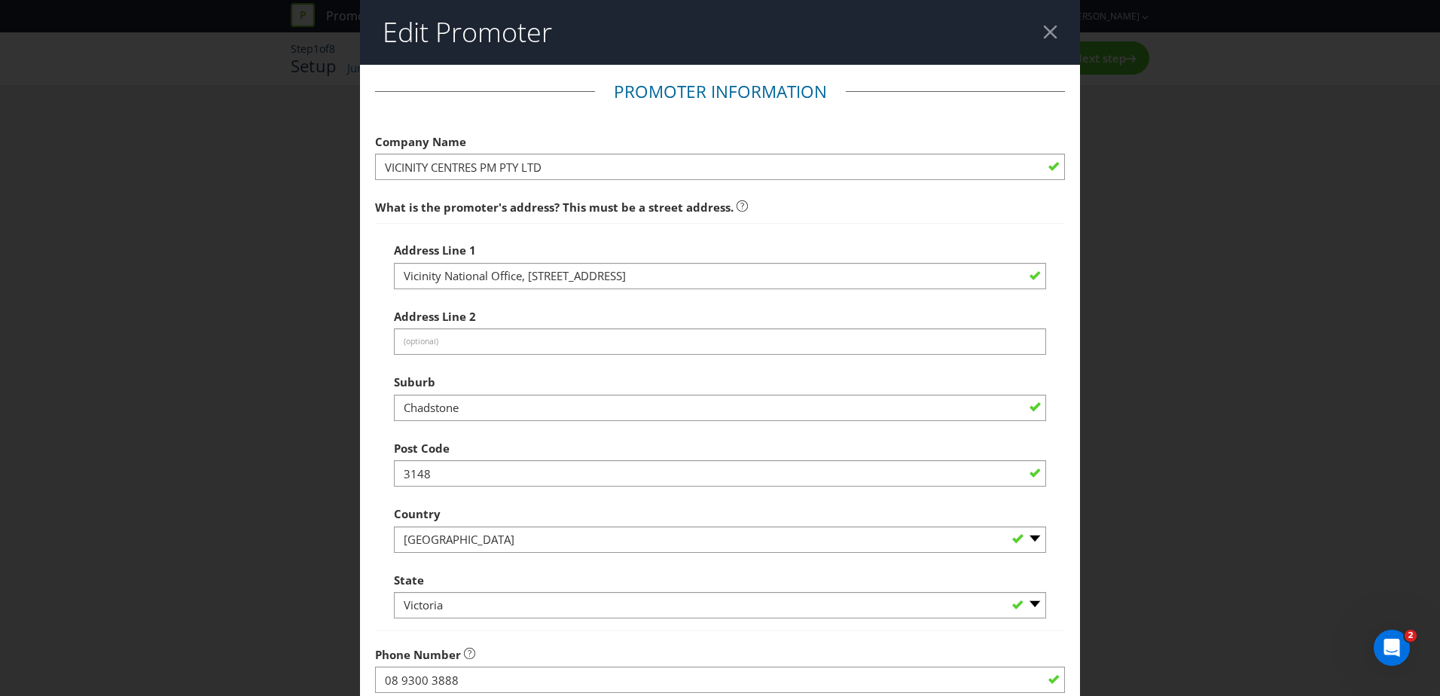
click at [557, 291] on div "Address Line 1 Vicinity [GEOGRAPHIC_DATA][STREET_ADDRESS] Address Line 2 (optio…" at bounding box center [720, 427] width 652 height 384
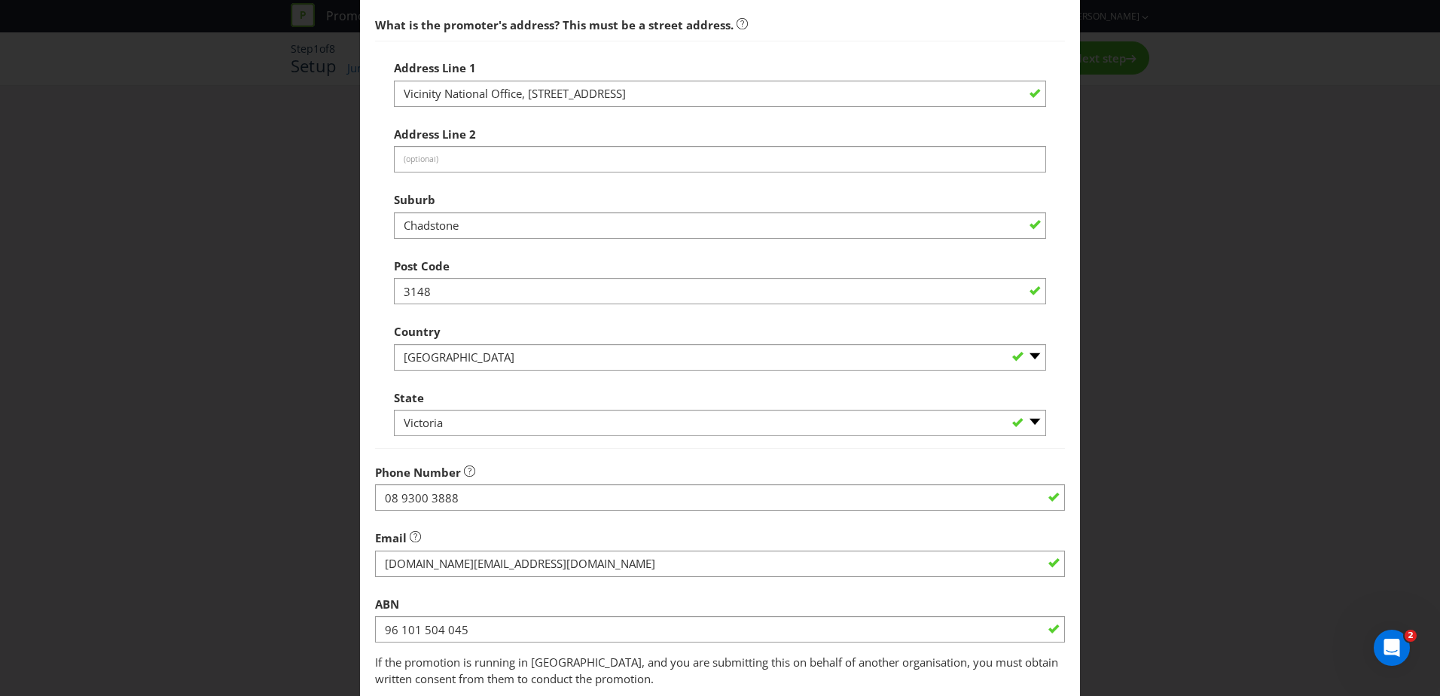
scroll to position [226, 0]
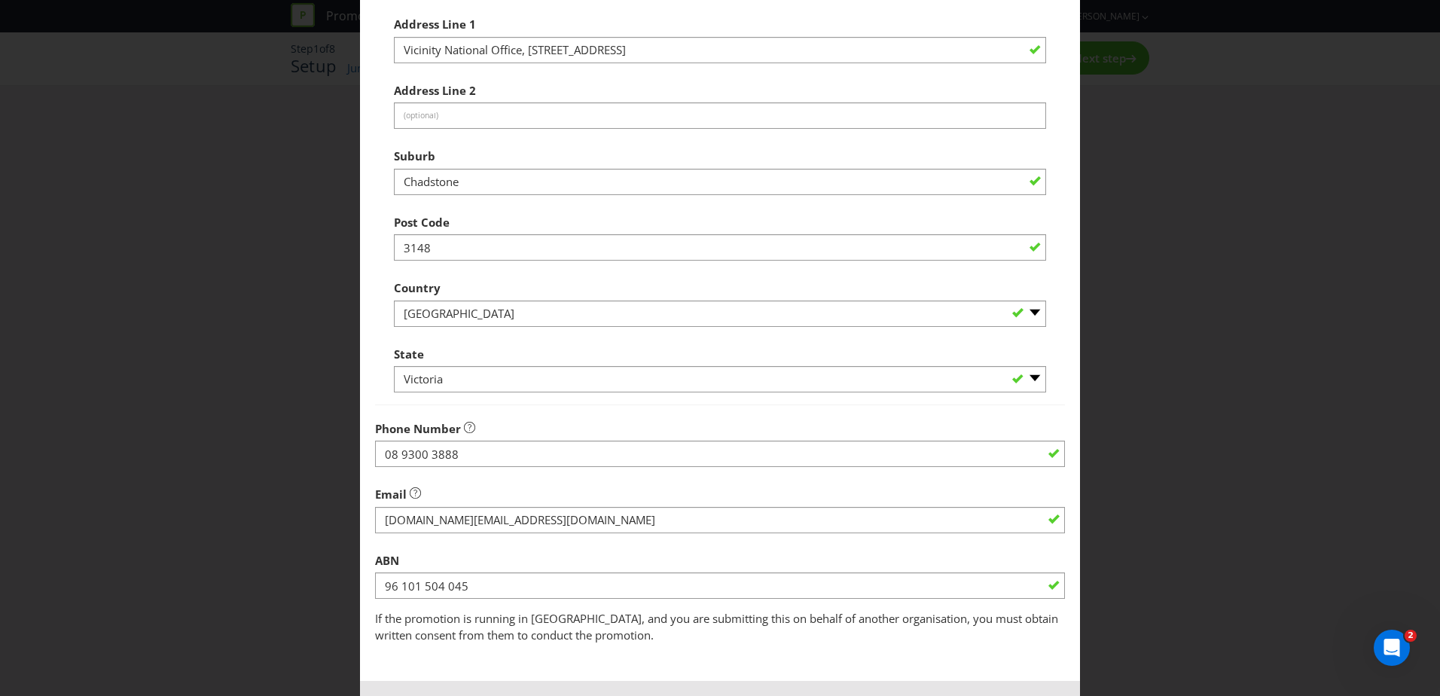
click at [1058, 198] on main "Promoter Information Company Name VICINITY CENTRES PM PTY LTD What is the promo…" at bounding box center [720, 260] width 720 height 843
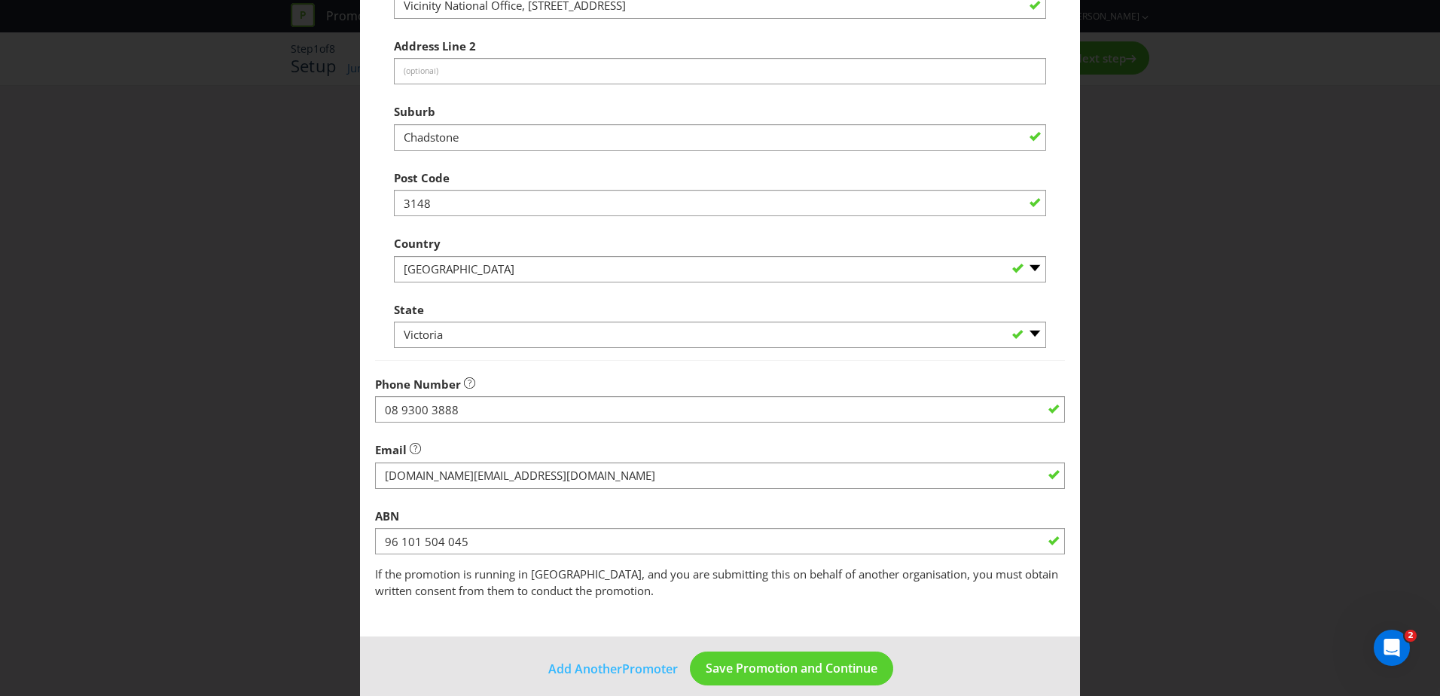
scroll to position [287, 0]
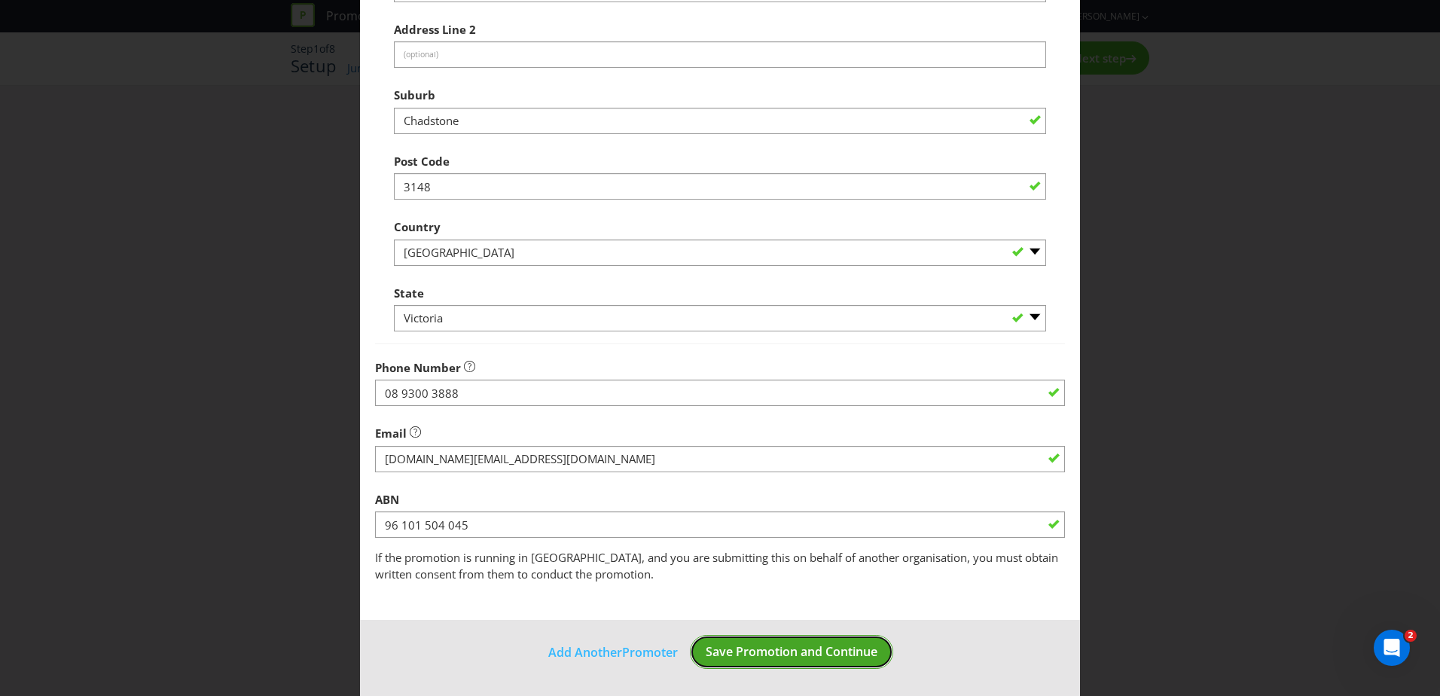
click at [806, 660] on span "Save Promotion and Continue" at bounding box center [792, 651] width 172 height 17
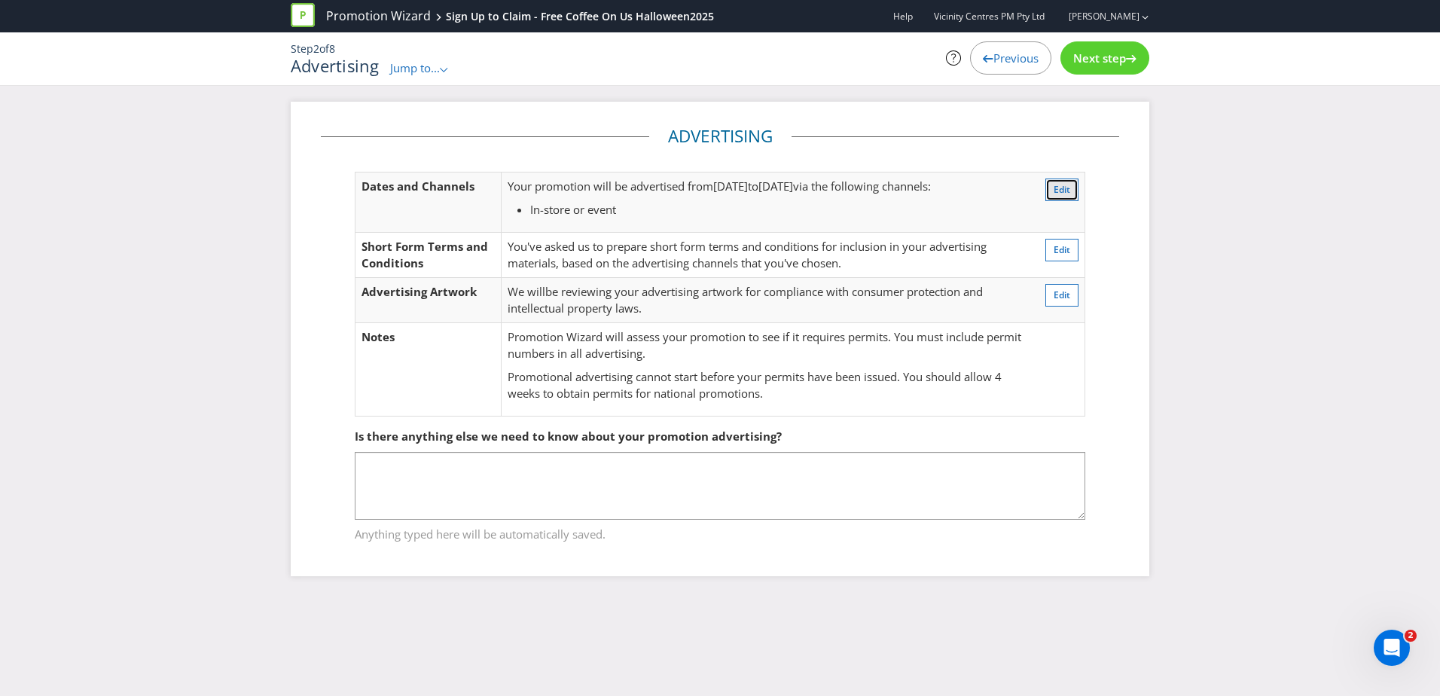
click at [1057, 194] on span "Edit" at bounding box center [1062, 189] width 17 height 13
